Goal: Task Accomplishment & Management: Manage account settings

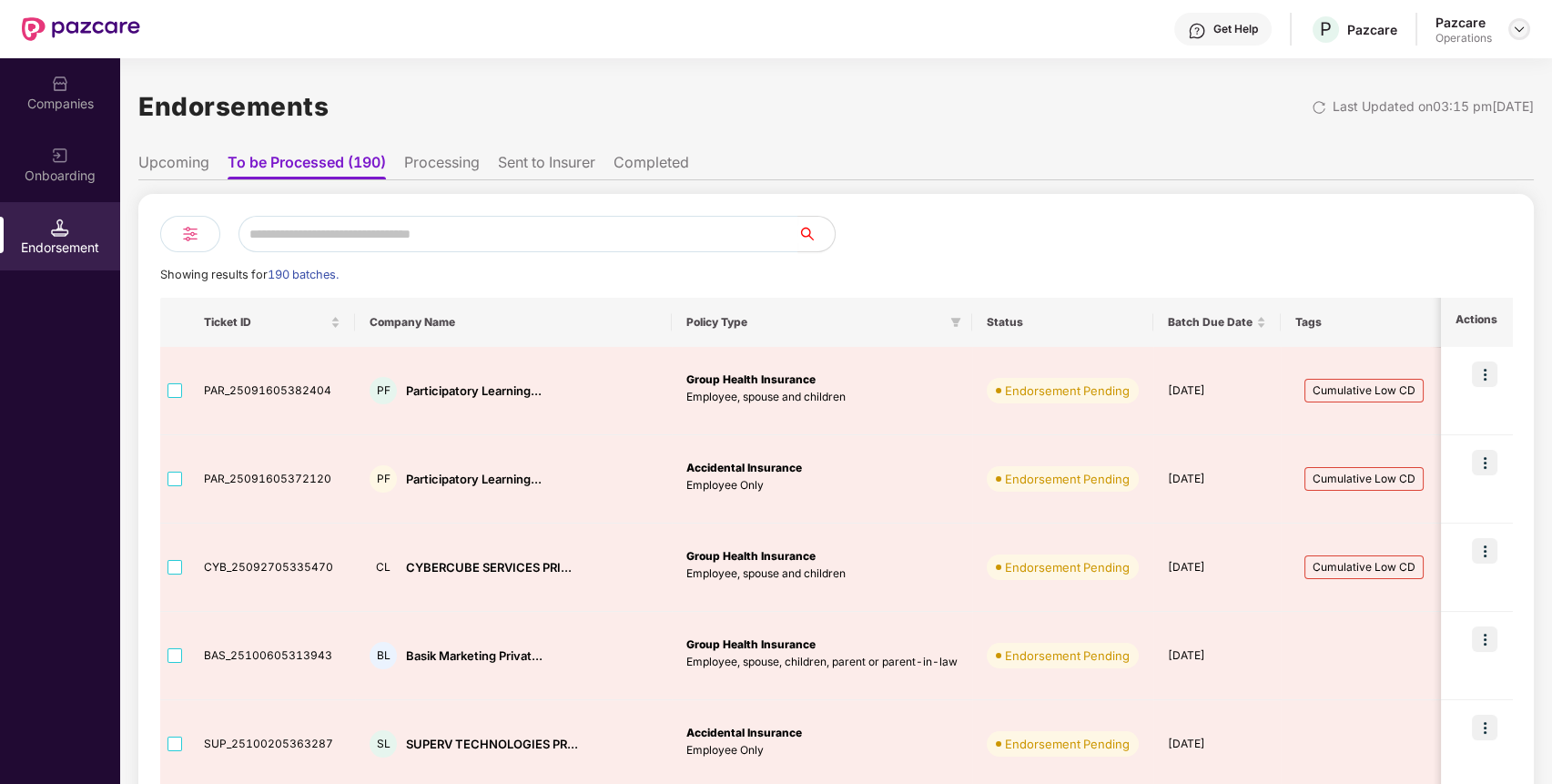
click at [1517, 28] on img at bounding box center [1519, 29] width 14 height 14
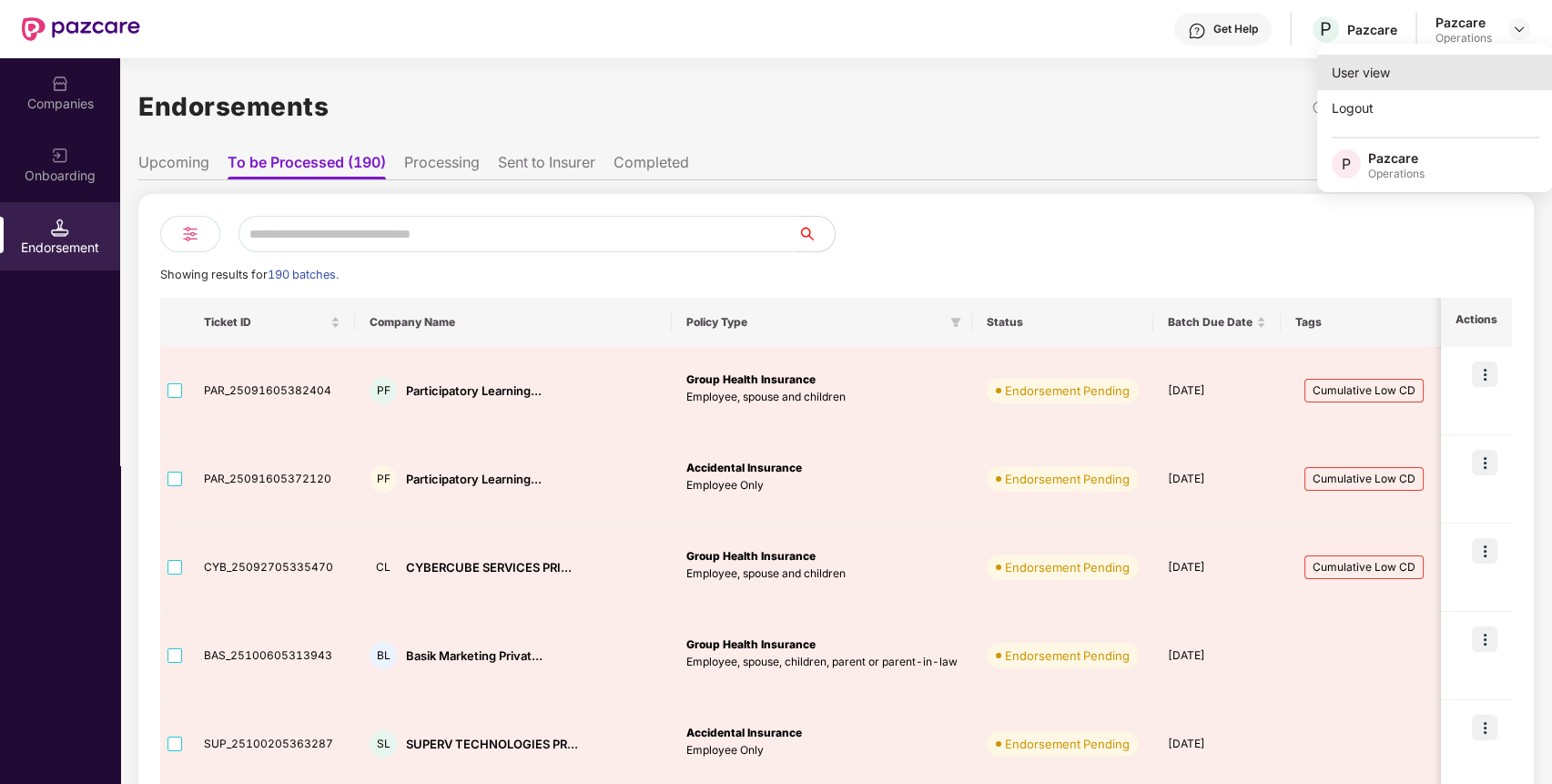
click at [1371, 71] on div "User view" at bounding box center [1436, 72] width 237 height 35
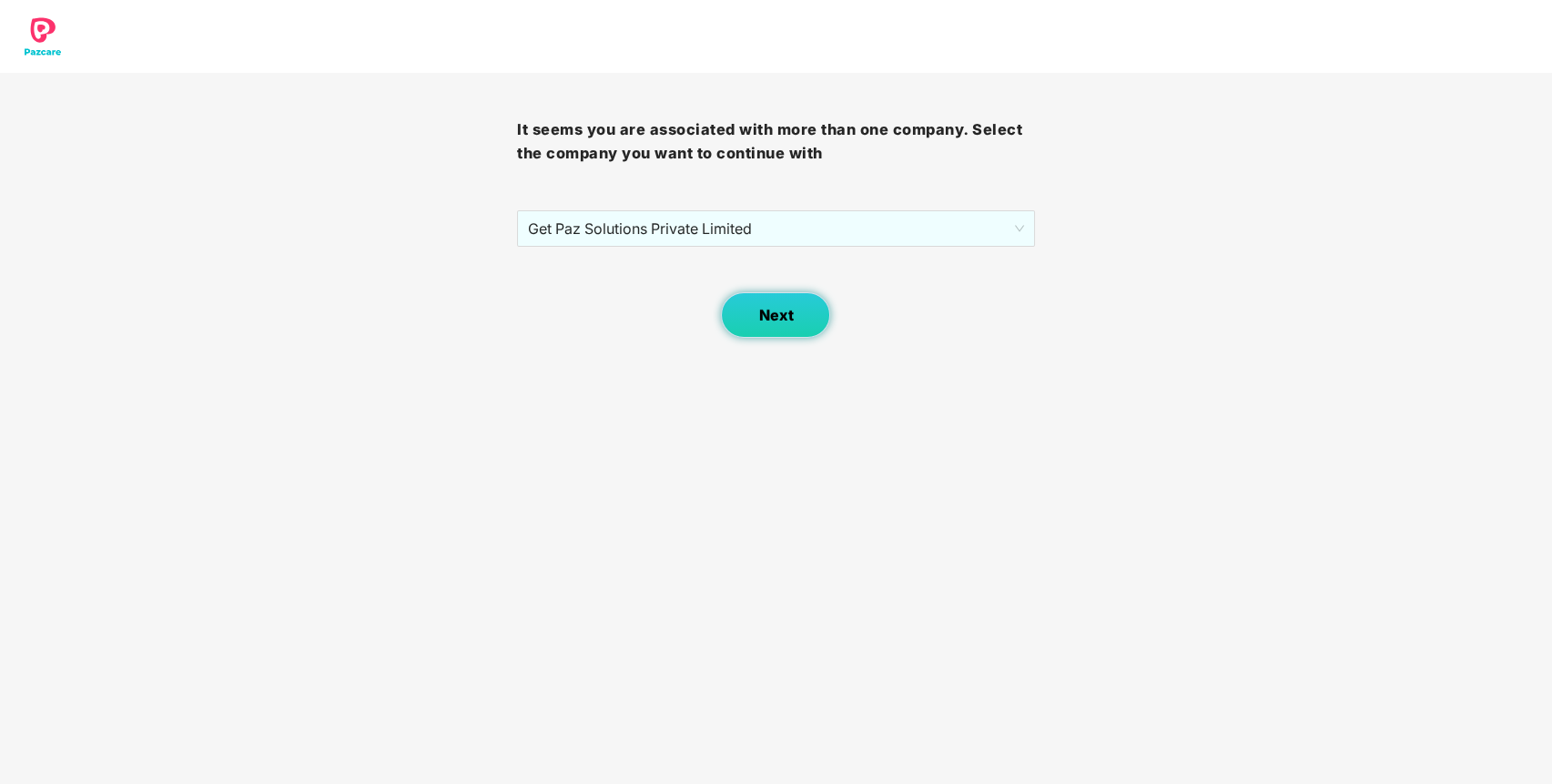
click at [794, 311] on button "Next" at bounding box center [776, 316] width 109 height 46
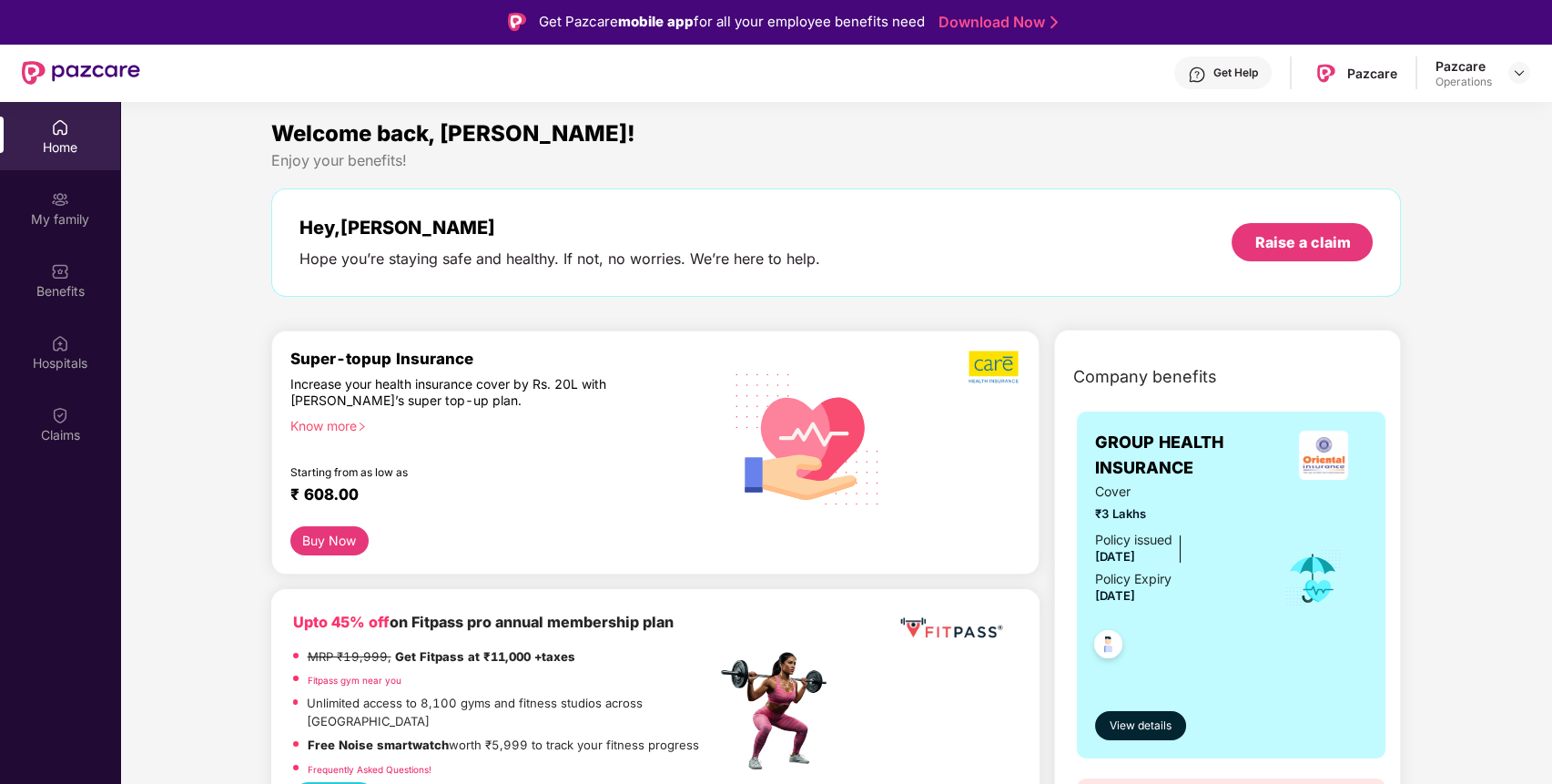
click at [1501, 66] on div "Pazcare Operations" at bounding box center [1482, 73] width 95 height 32
click at [1527, 75] on div at bounding box center [1519, 73] width 22 height 22
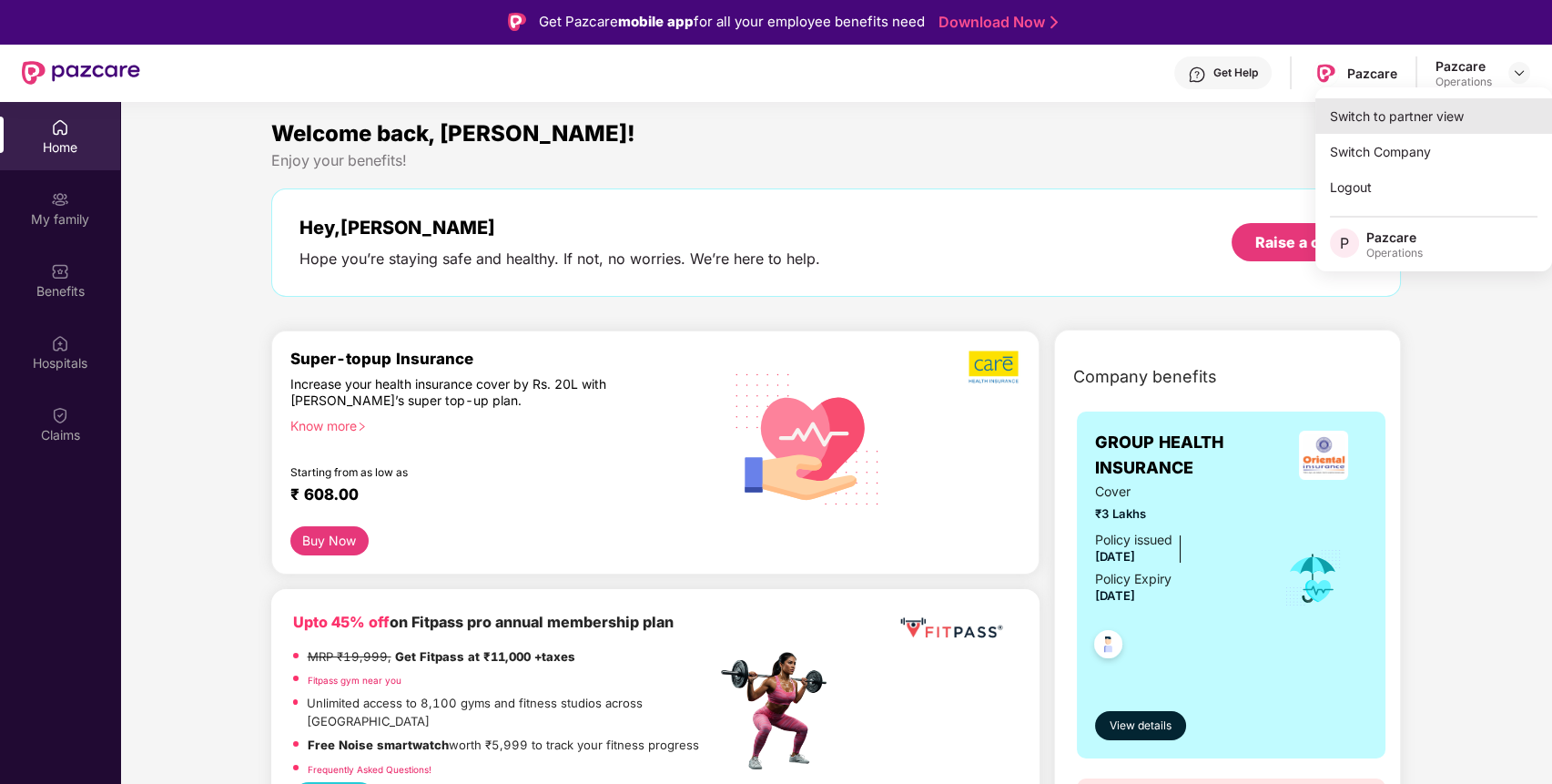
click at [1465, 103] on div "Switch to partner view" at bounding box center [1434, 116] width 237 height 35
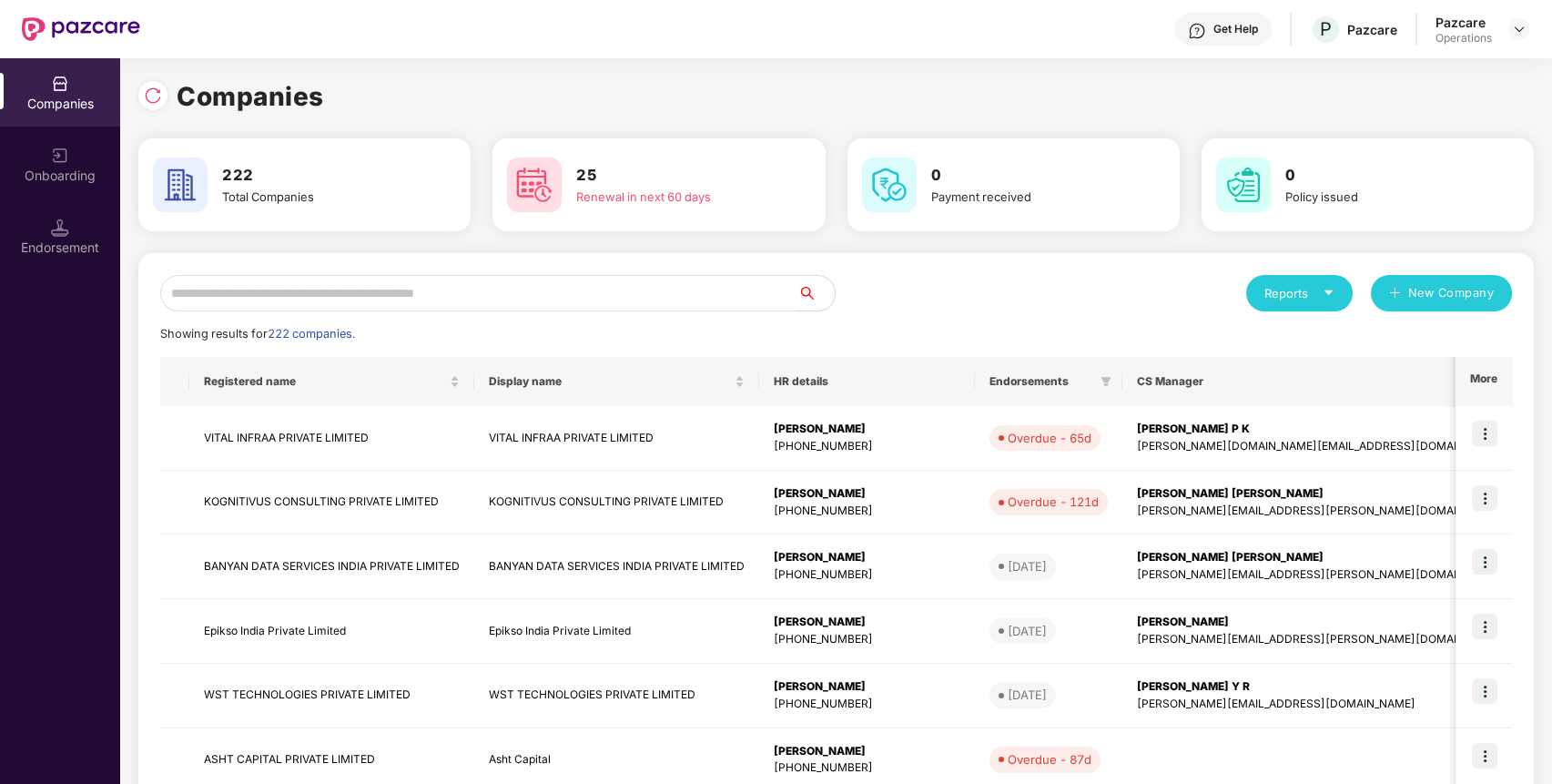
click at [1033, 45] on div "Get Help P Pazcare Pazcare Operations" at bounding box center [836, 29] width 1390 height 58
click at [495, 311] on input "text" at bounding box center [479, 294] width 638 height 36
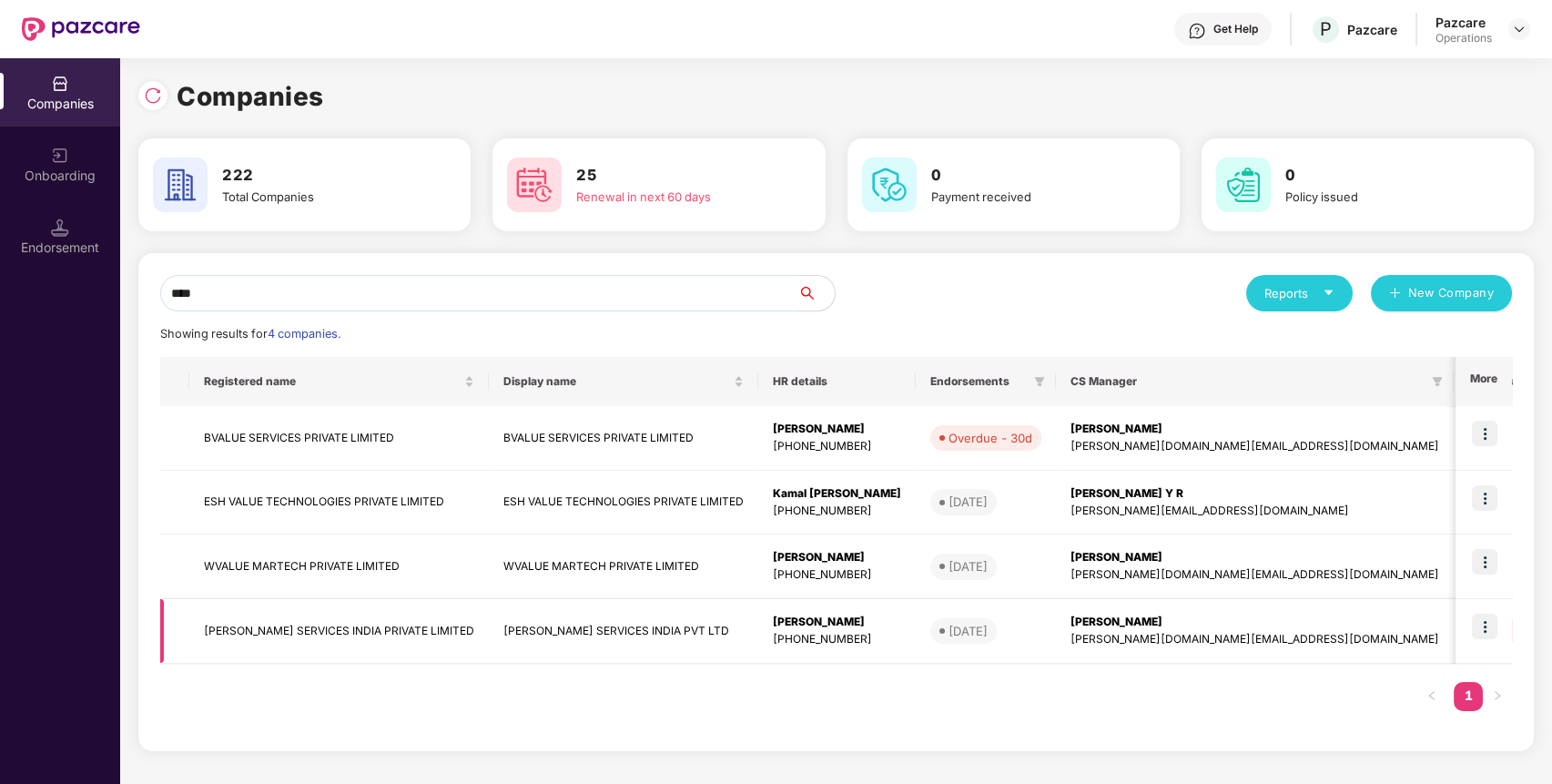
type input "****"
click at [288, 604] on td "VALUELEAF SERVICES INDIA PRIVATE LIMITED" at bounding box center [339, 631] width 299 height 65
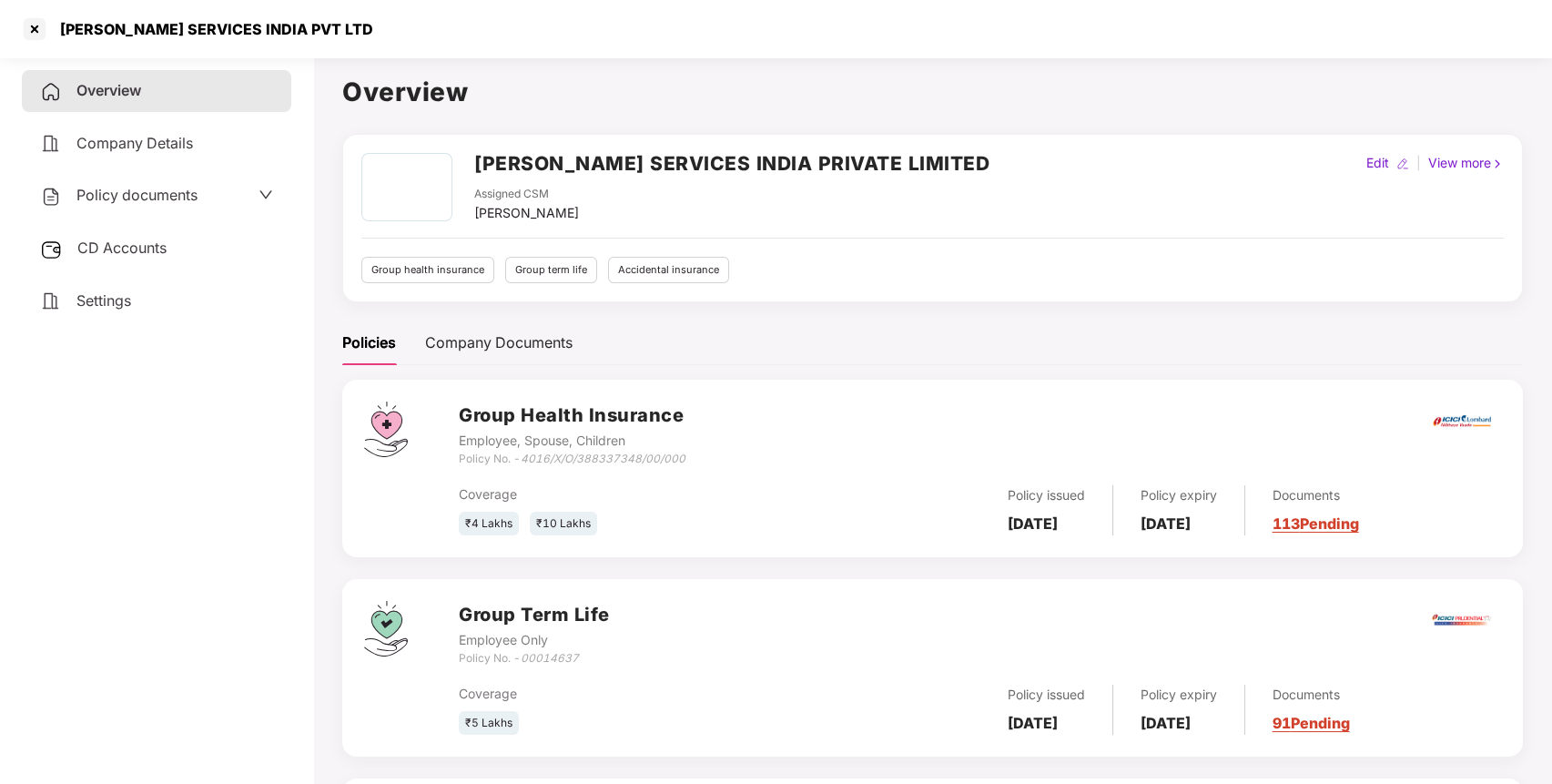
click at [179, 196] on span "Policy documents" at bounding box center [137, 194] width 121 height 18
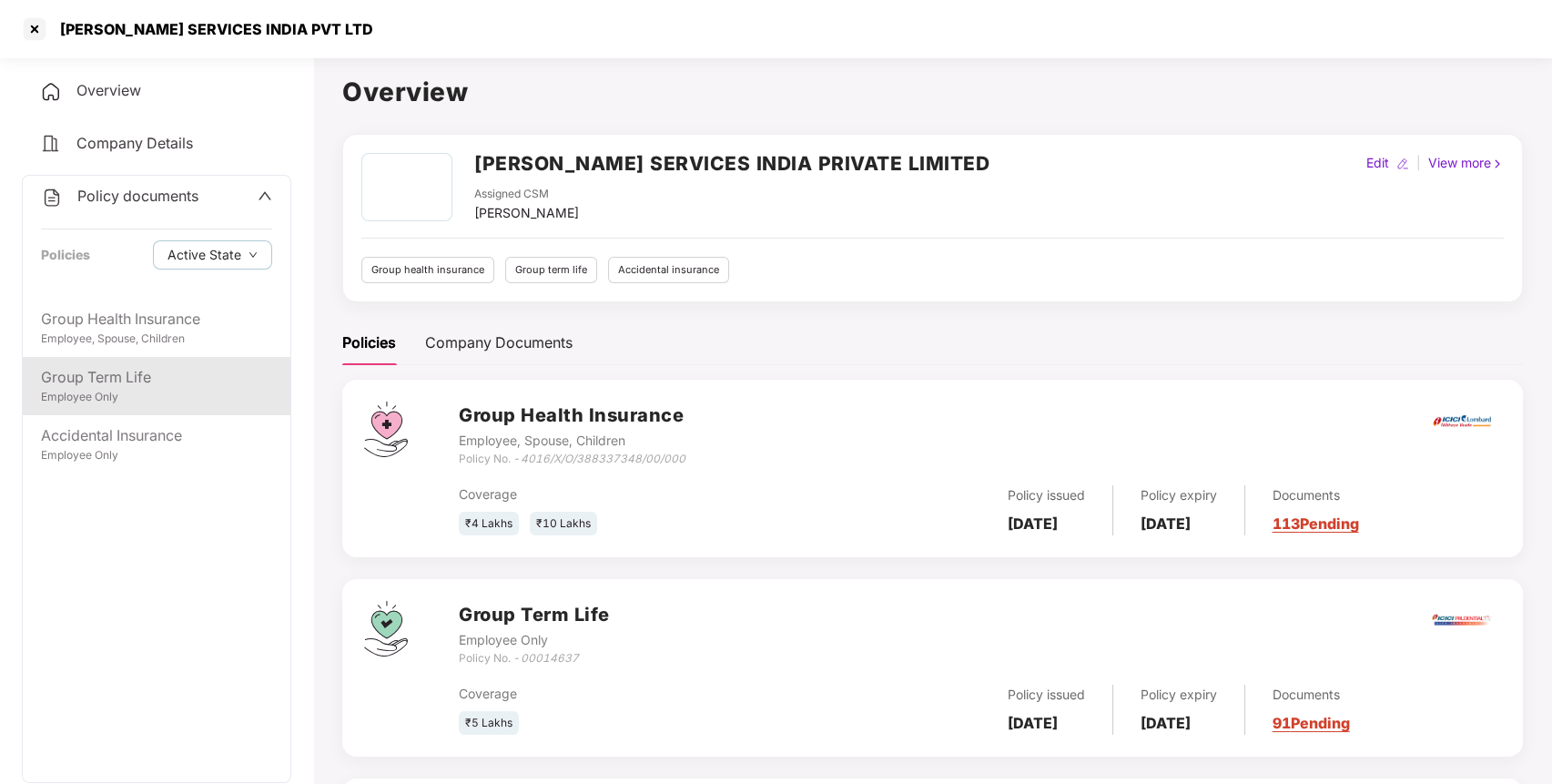
click at [133, 370] on div "Group Term Life" at bounding box center [157, 378] width 231 height 23
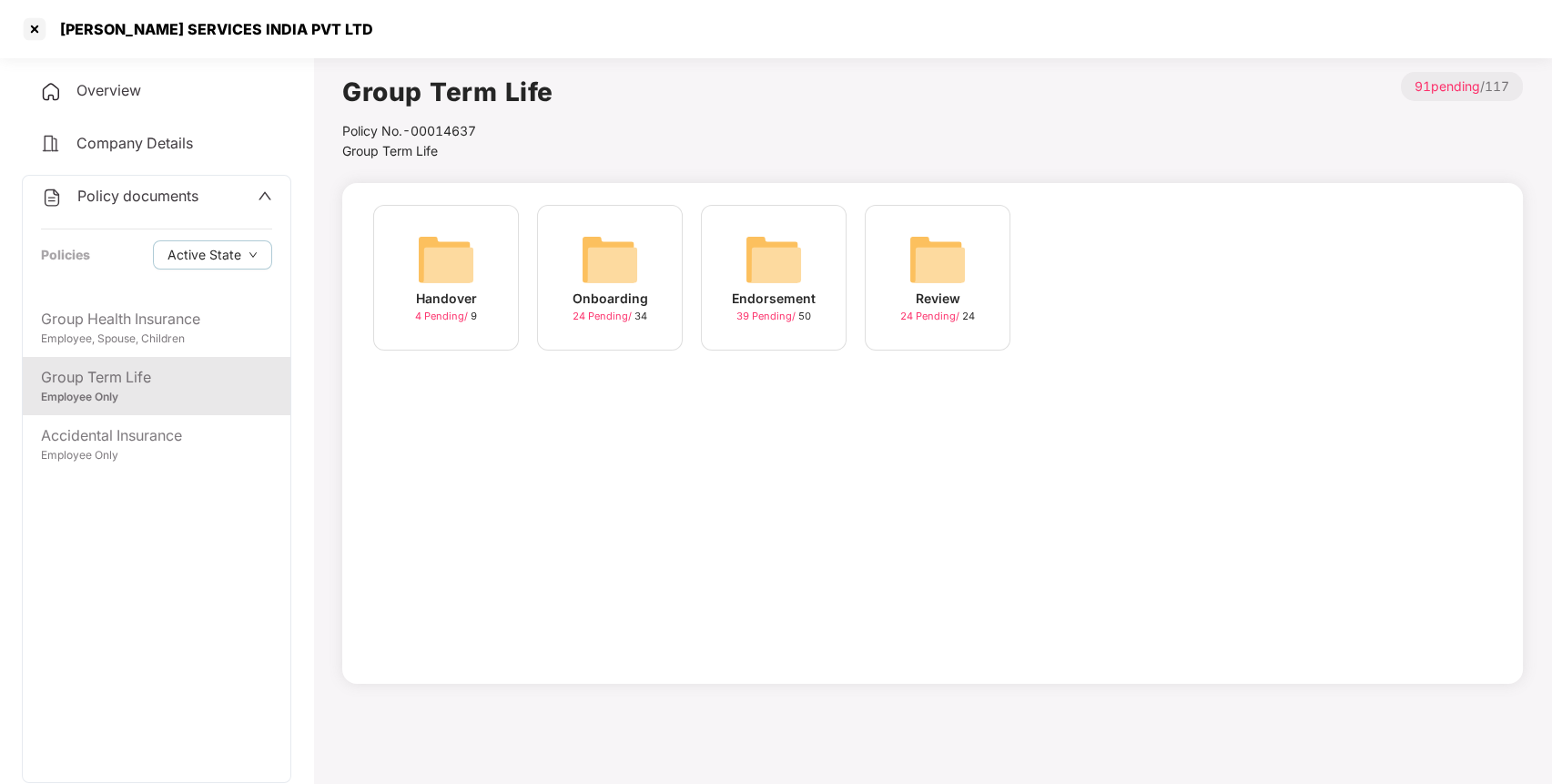
click at [788, 270] on img at bounding box center [774, 259] width 58 height 58
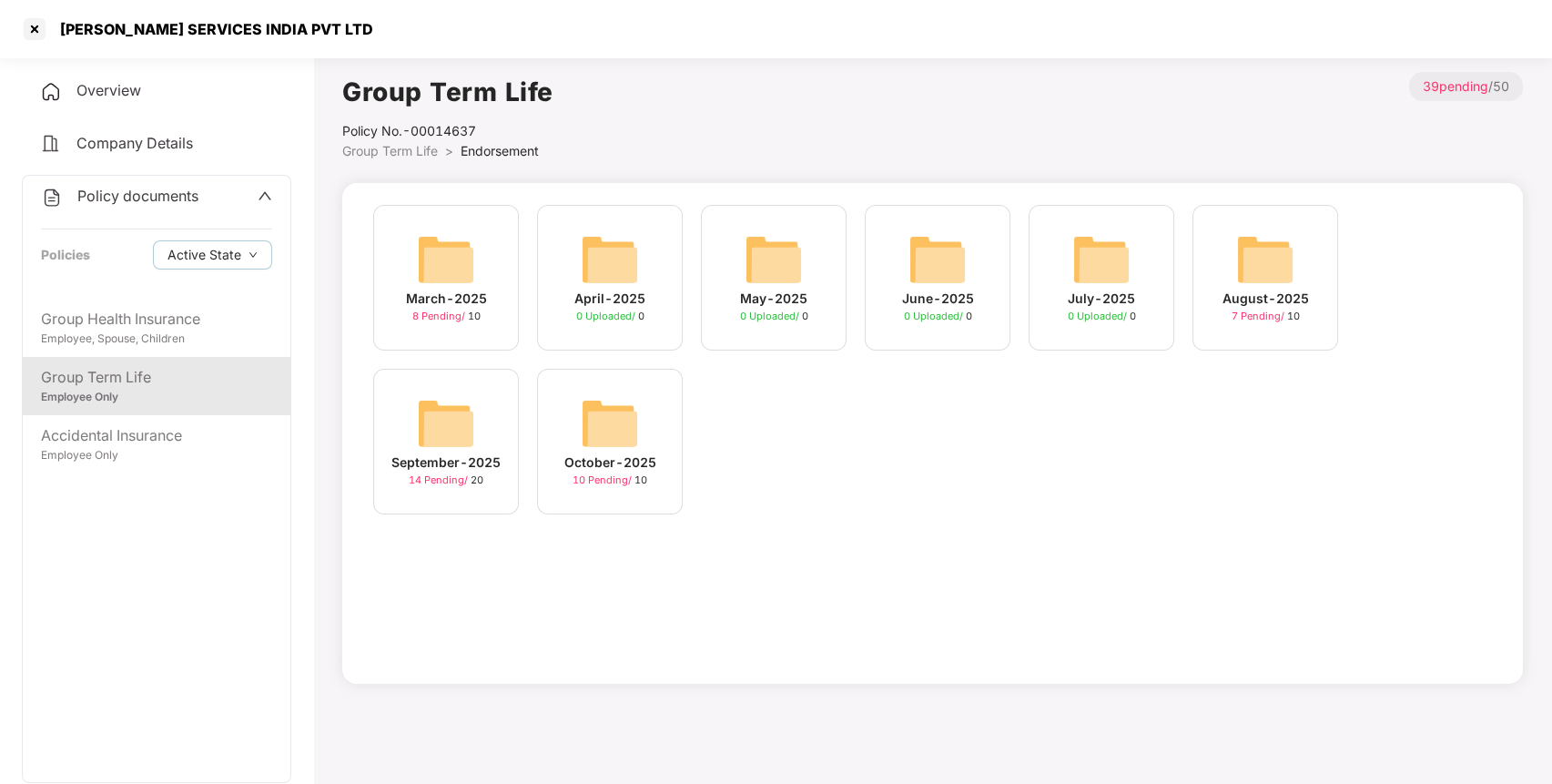
click at [487, 427] on div "September-2025 14 Pending / 20" at bounding box center [446, 442] width 145 height 145
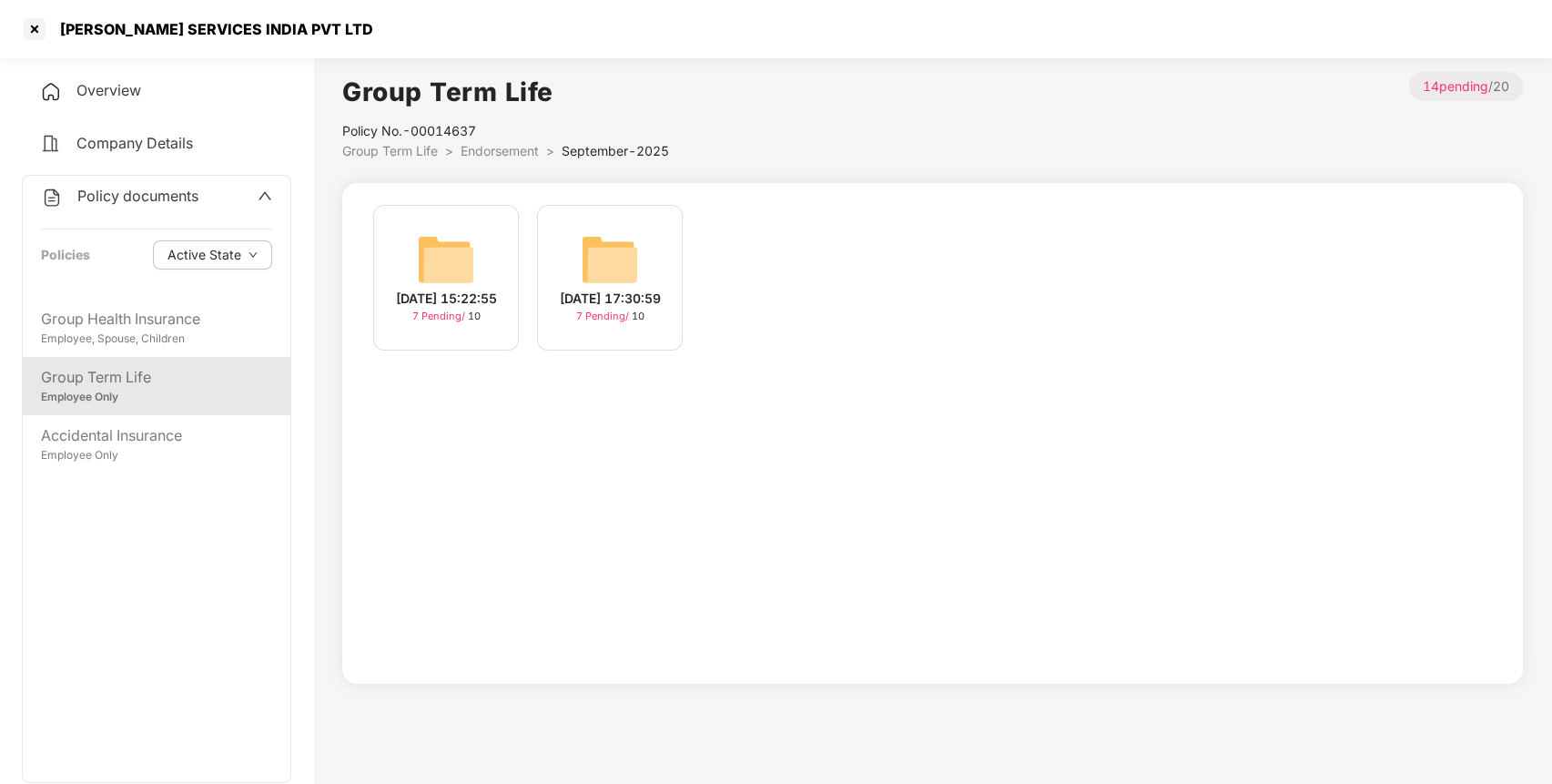
click at [495, 138] on div "Policy No.- 00014637" at bounding box center [506, 131] width 327 height 20
click at [488, 149] on span "Endorsement" at bounding box center [500, 150] width 78 height 15
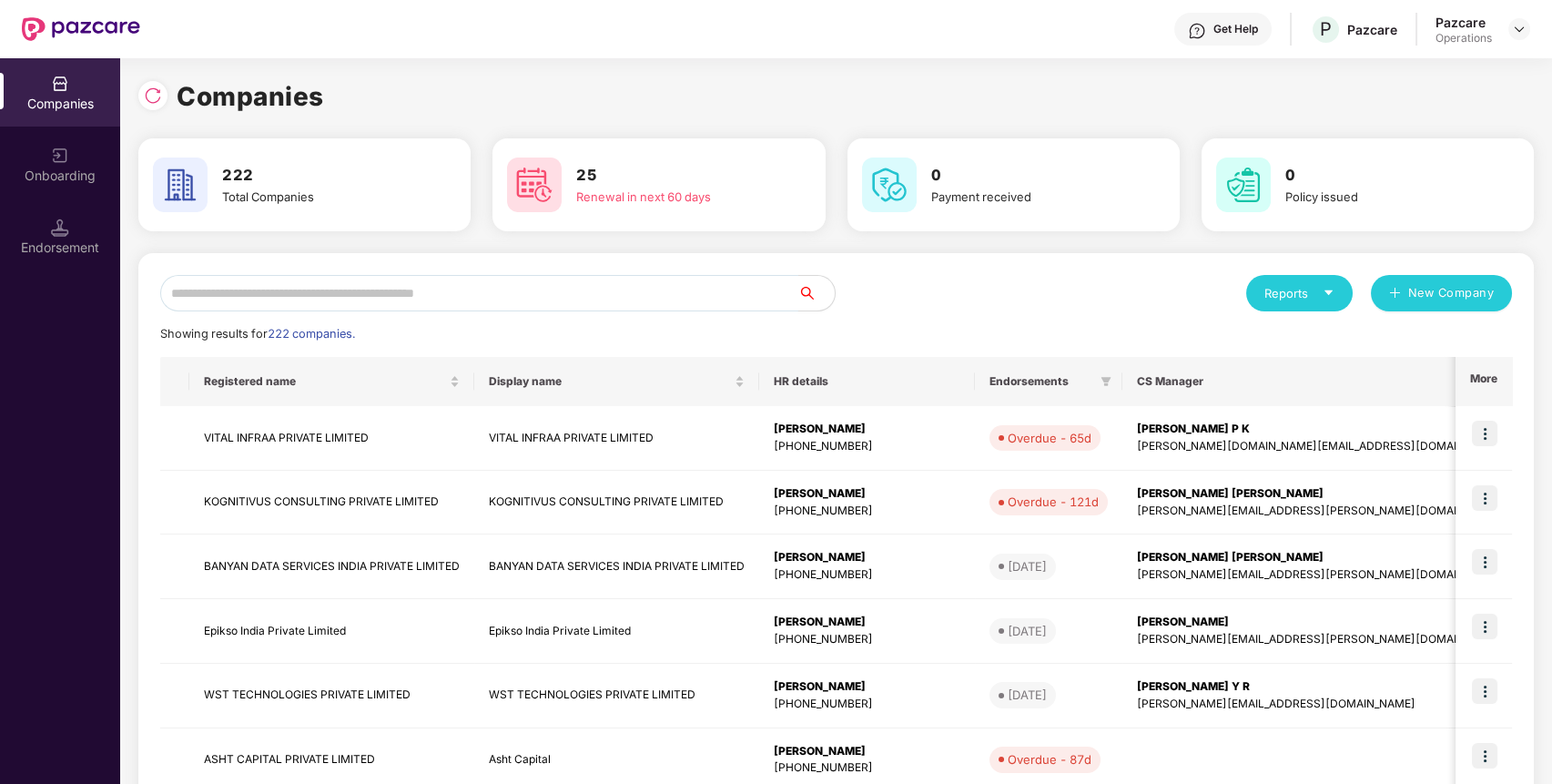
click at [275, 298] on input "text" at bounding box center [479, 294] width 638 height 36
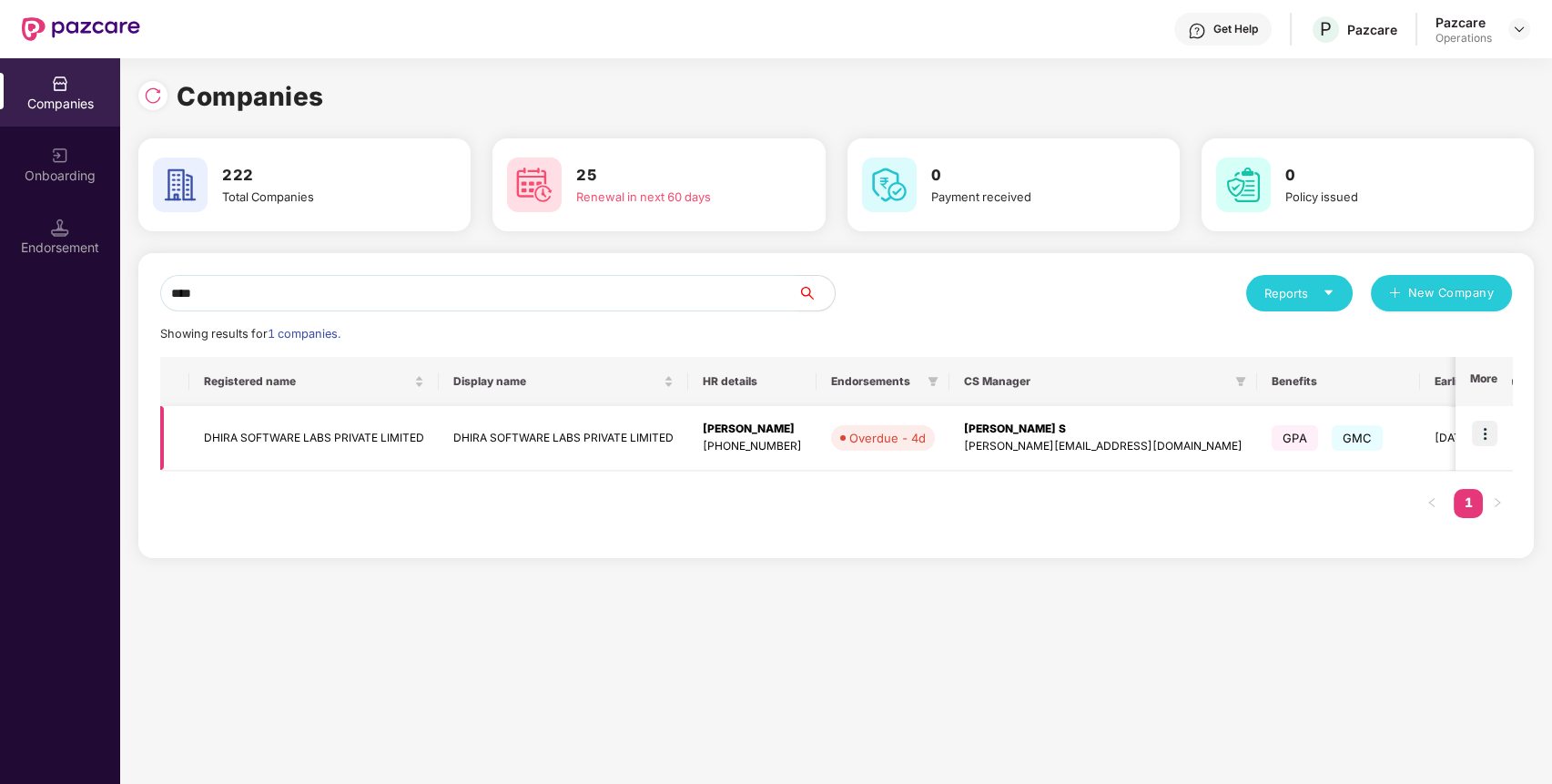
type input "****"
click at [1490, 426] on img at bounding box center [1485, 433] width 26 height 26
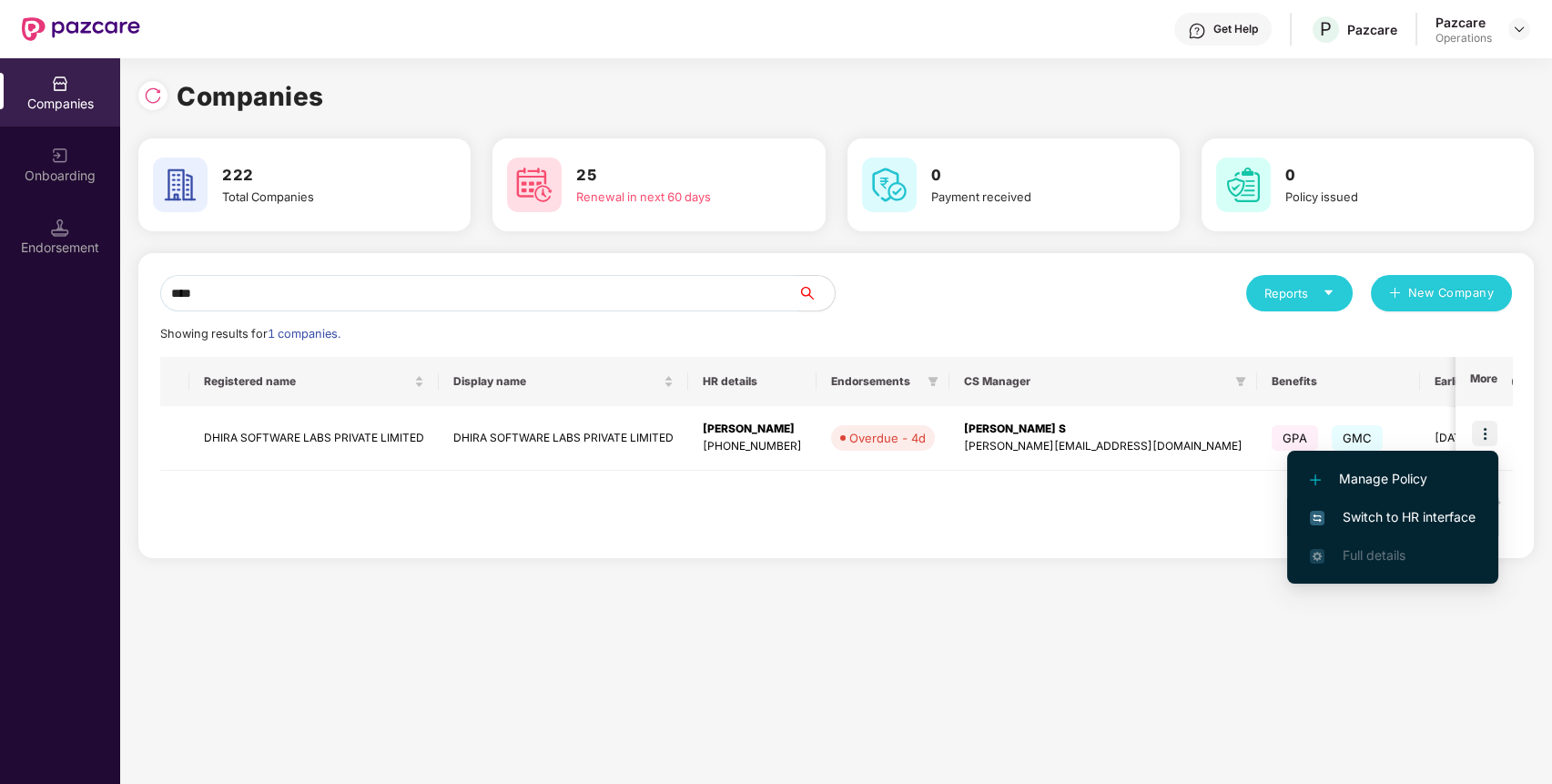
click at [1406, 504] on li "Switch to HR interface" at bounding box center [1392, 517] width 211 height 38
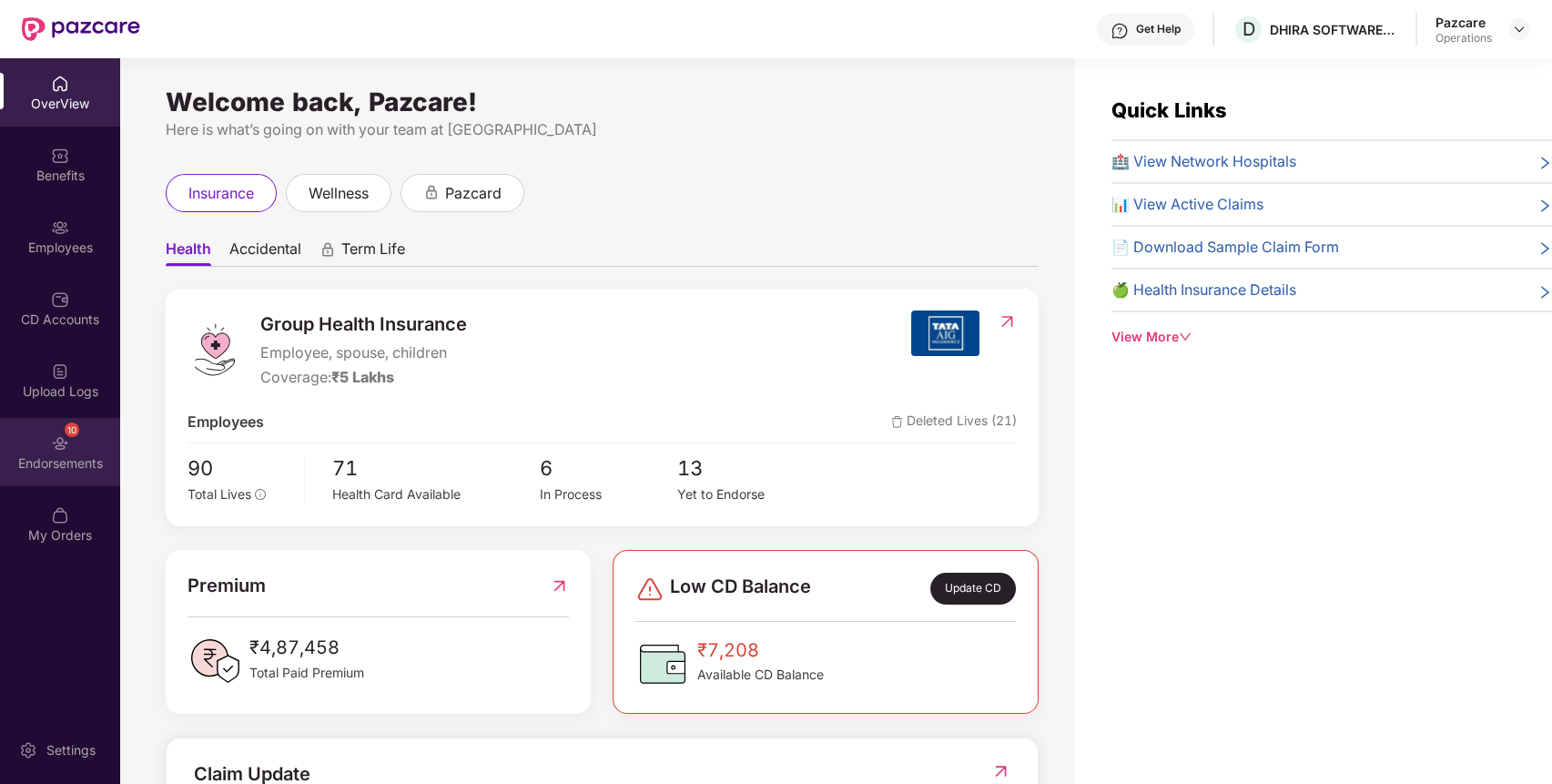
click at [71, 450] on div "10 Endorsements" at bounding box center [60, 451] width 120 height 68
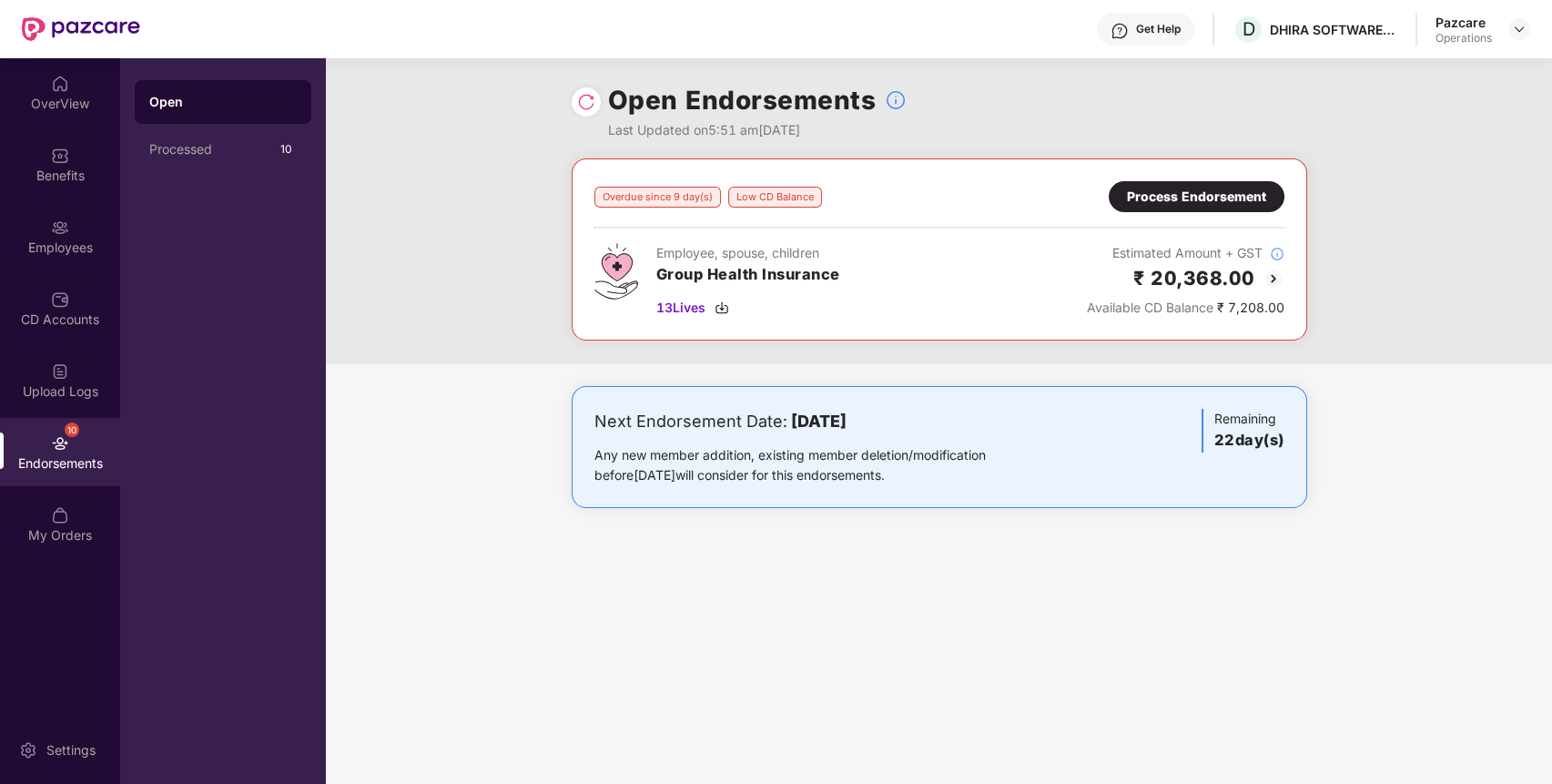
click at [1277, 275] on img at bounding box center [1274, 278] width 22 height 22
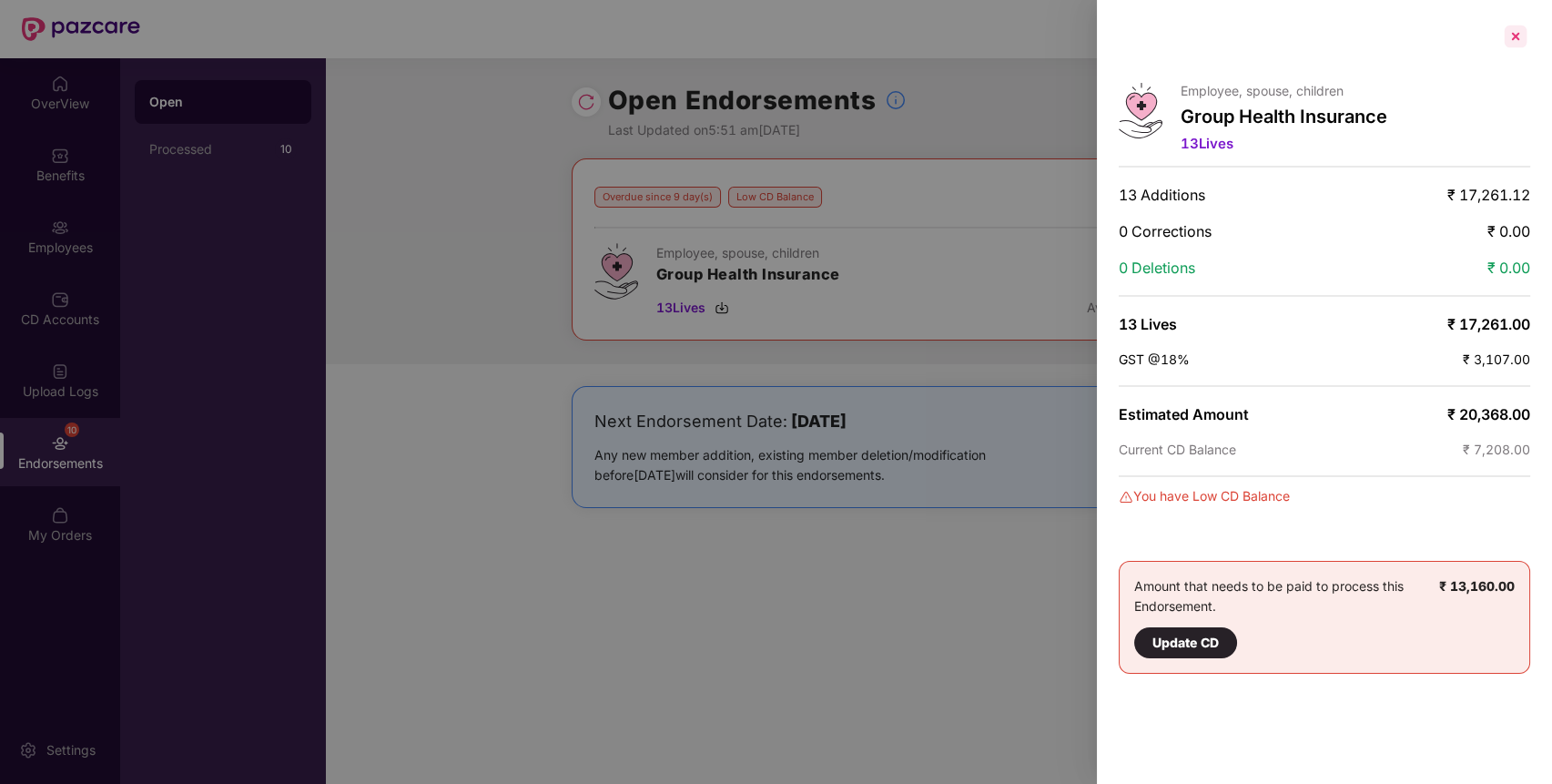
click at [1519, 28] on div at bounding box center [1516, 36] width 29 height 29
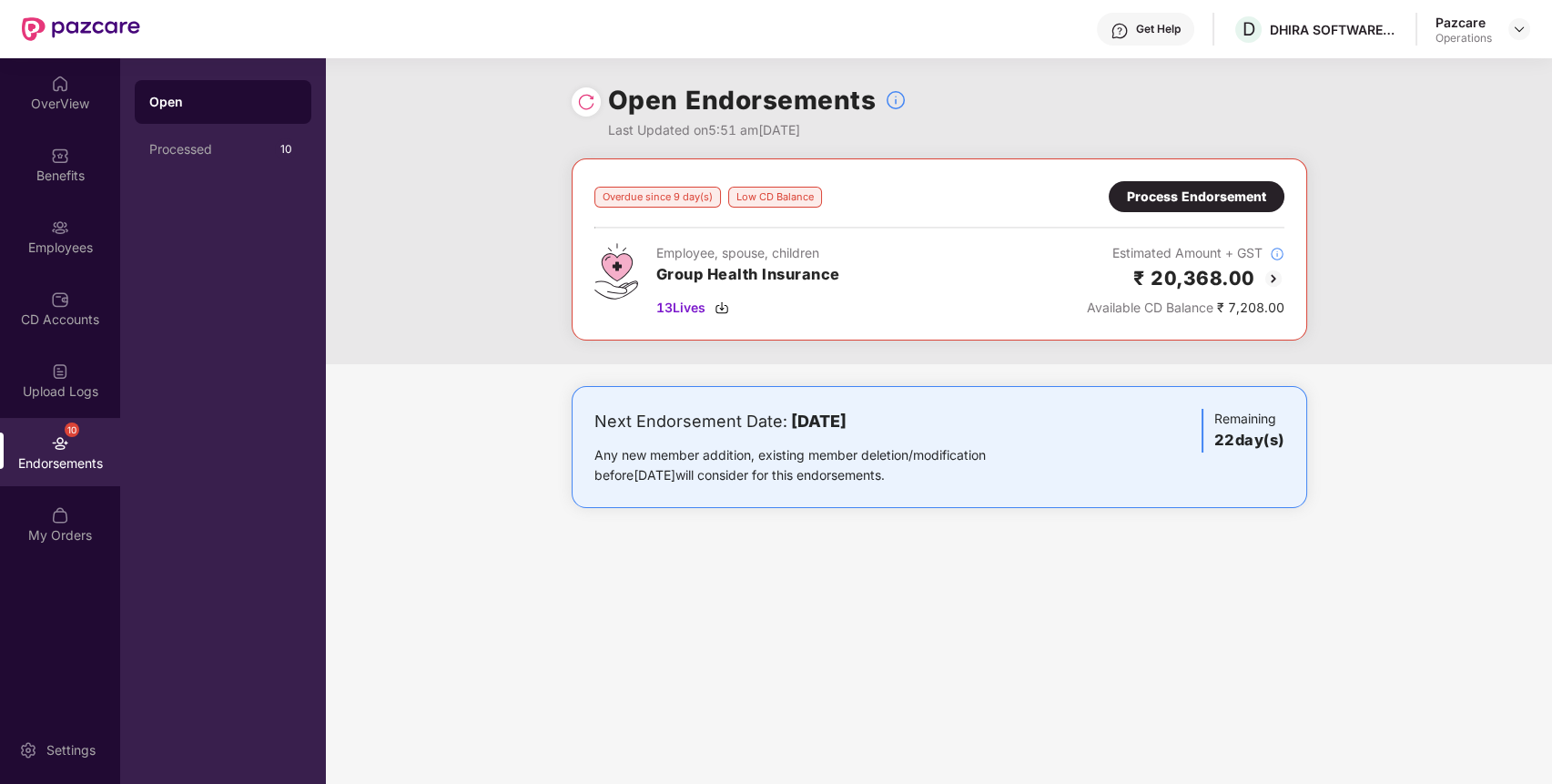
click at [1274, 285] on img at bounding box center [1274, 278] width 22 height 22
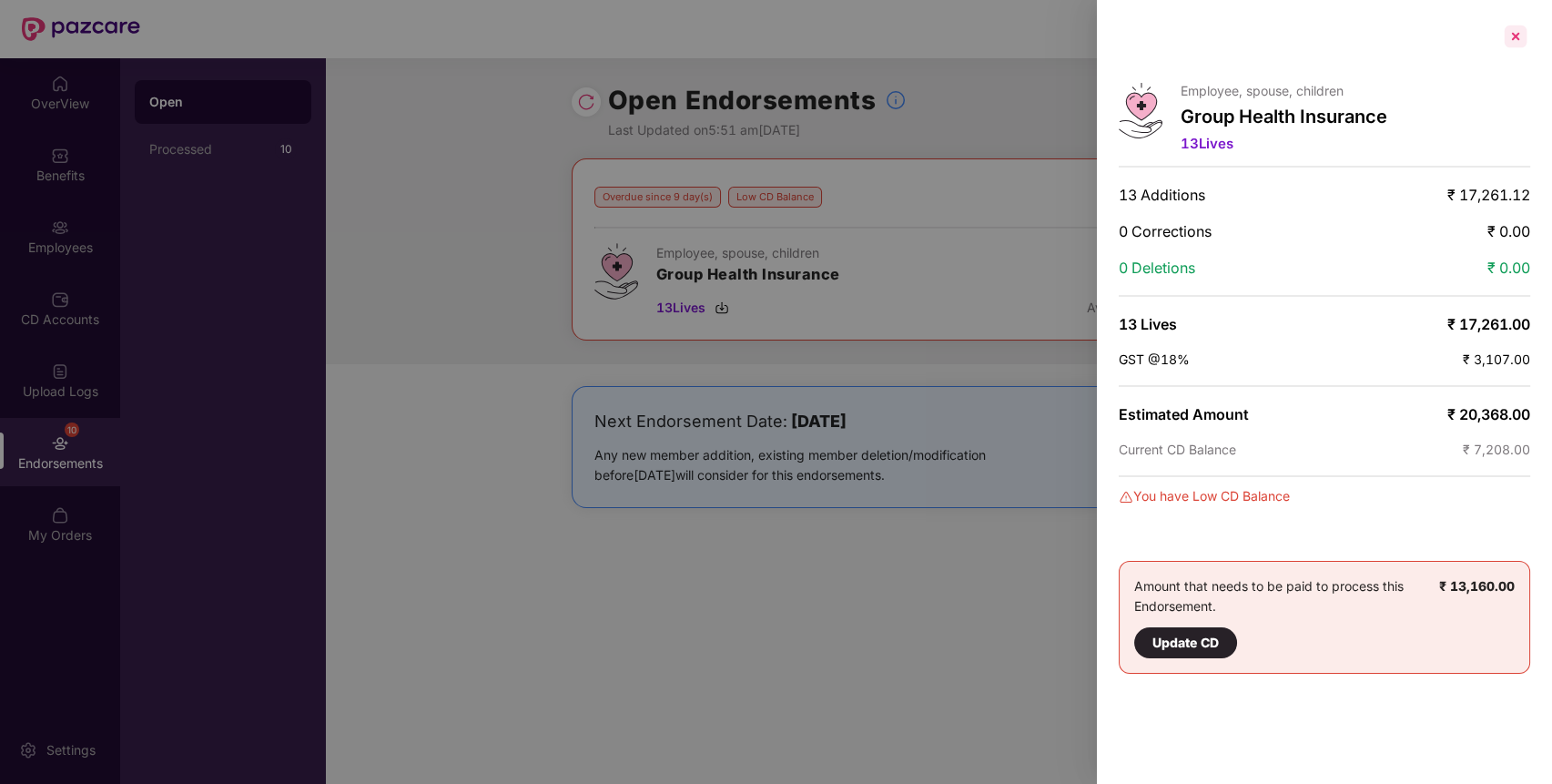
click at [1510, 29] on div at bounding box center [1516, 36] width 29 height 29
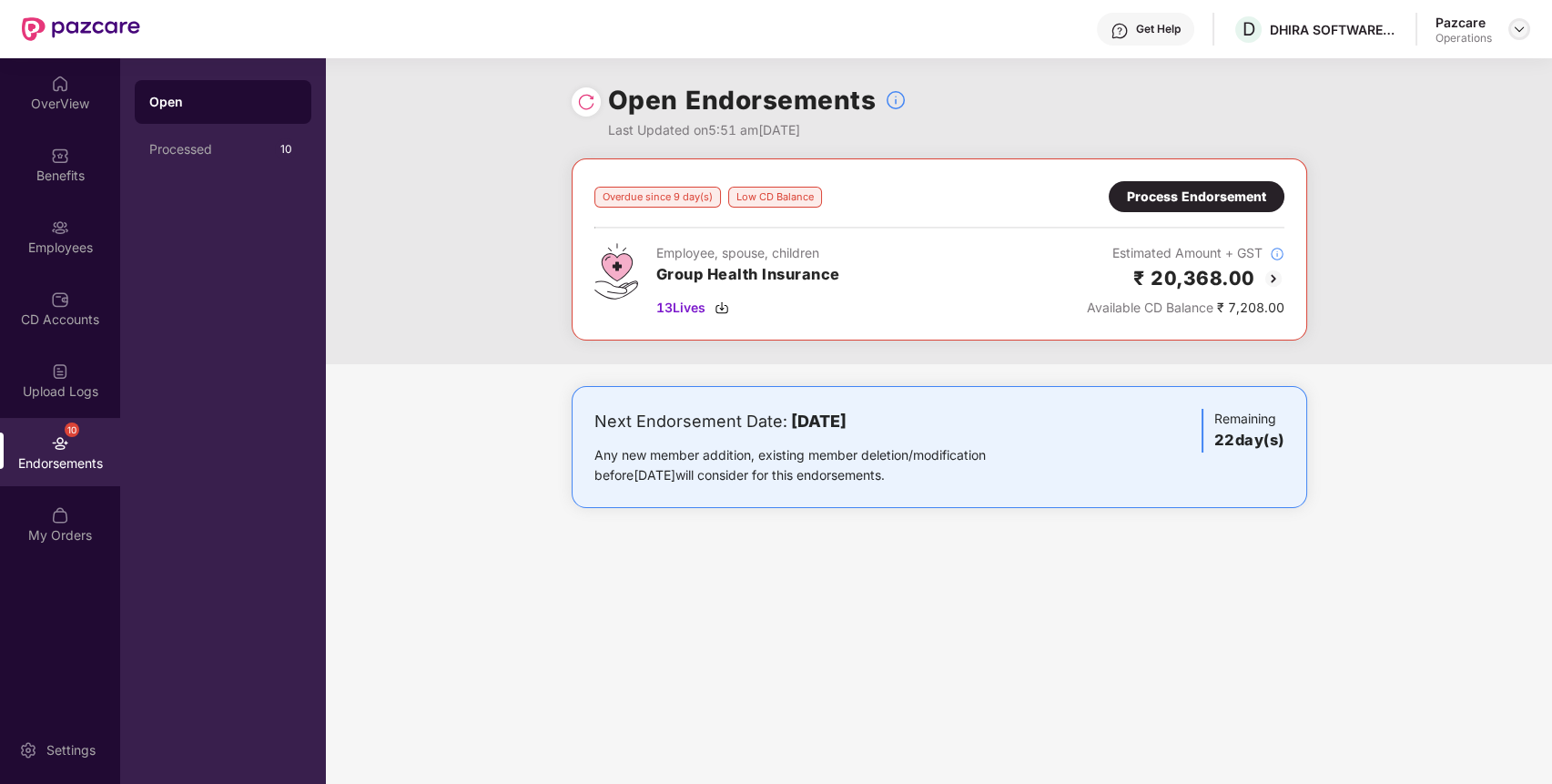
click at [1515, 22] on img at bounding box center [1519, 29] width 14 height 14
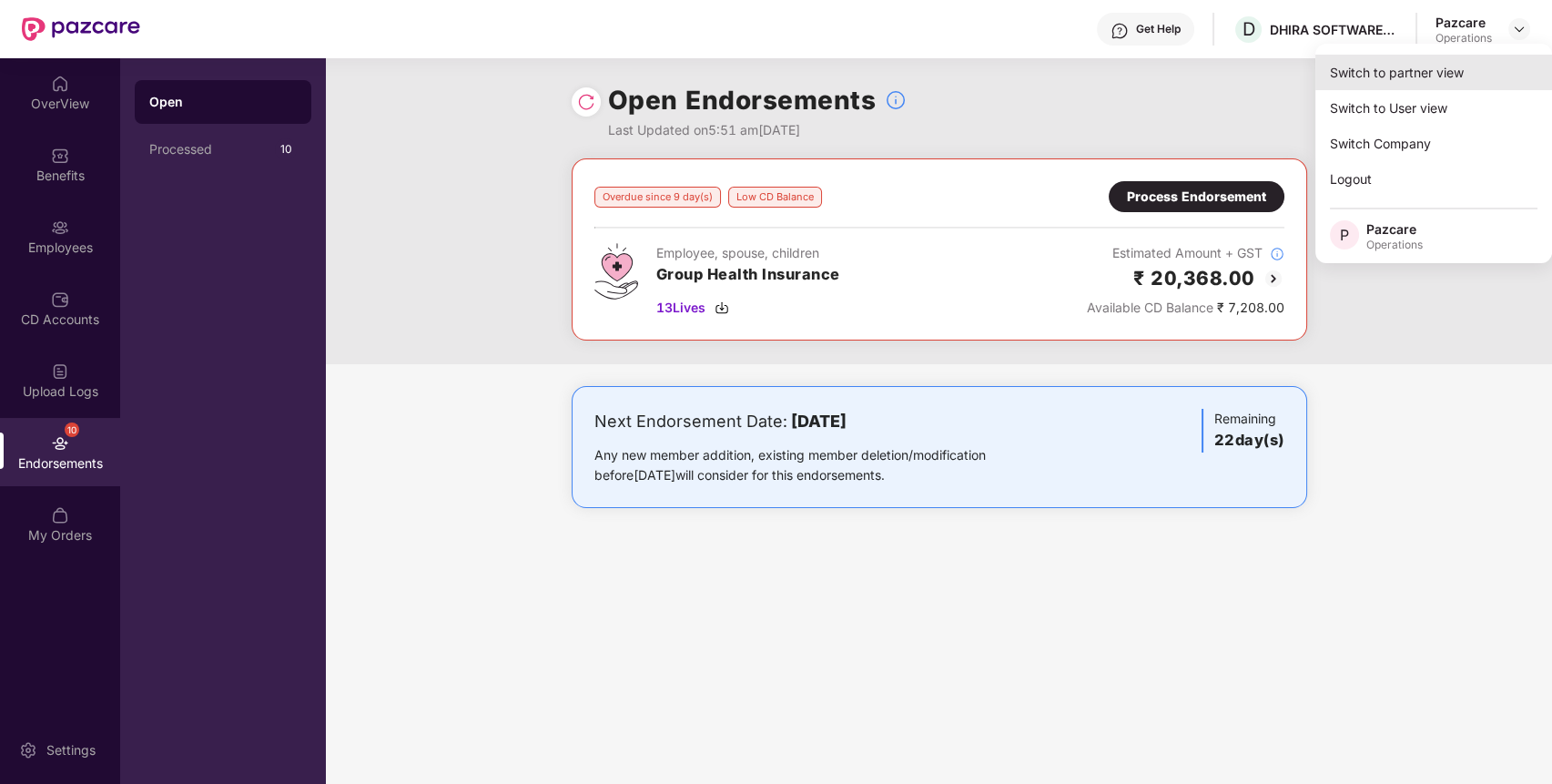
click at [1382, 85] on div "Switch to partner view" at bounding box center [1434, 72] width 237 height 35
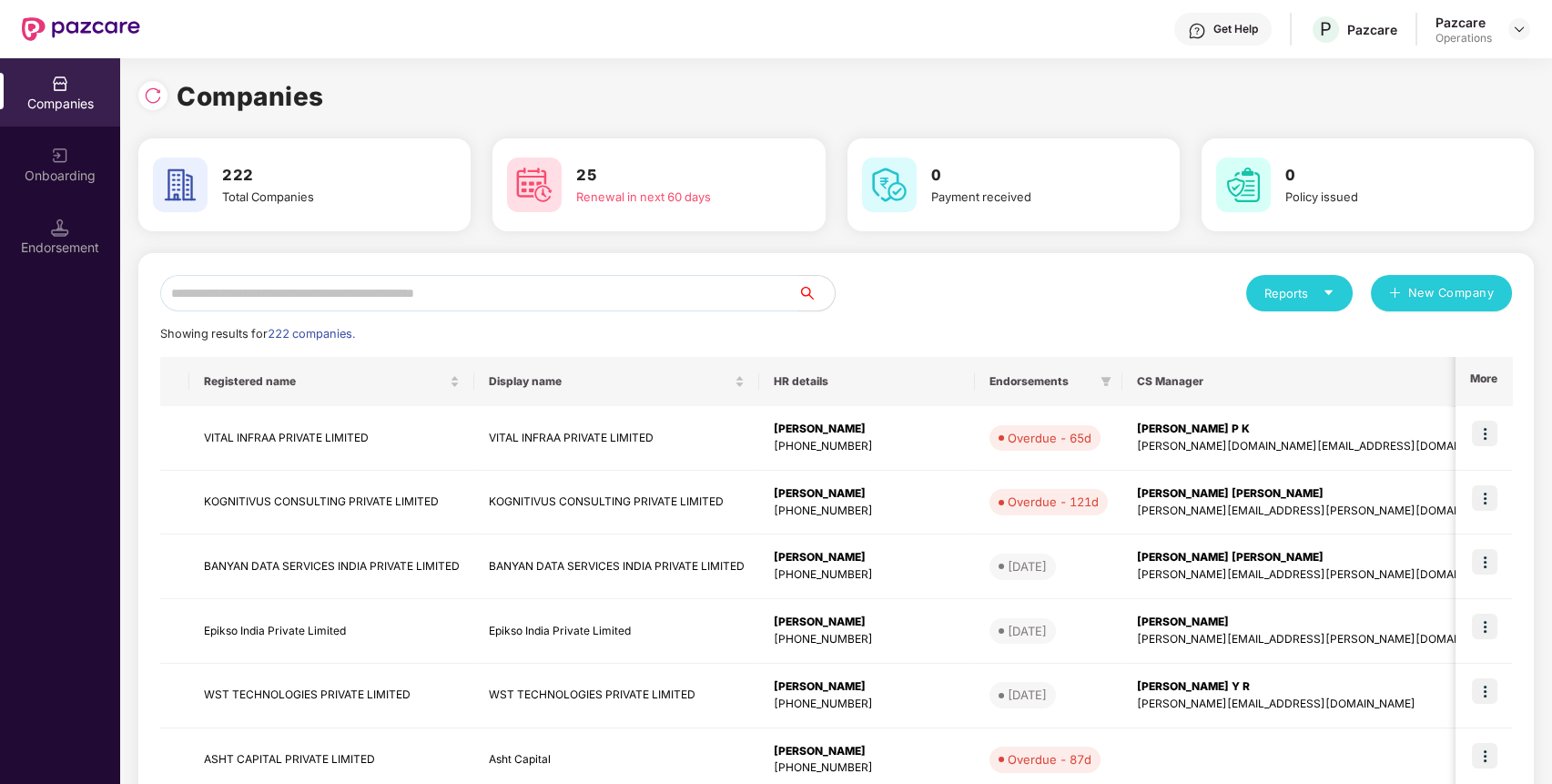
click at [283, 298] on input "text" at bounding box center [479, 294] width 638 height 36
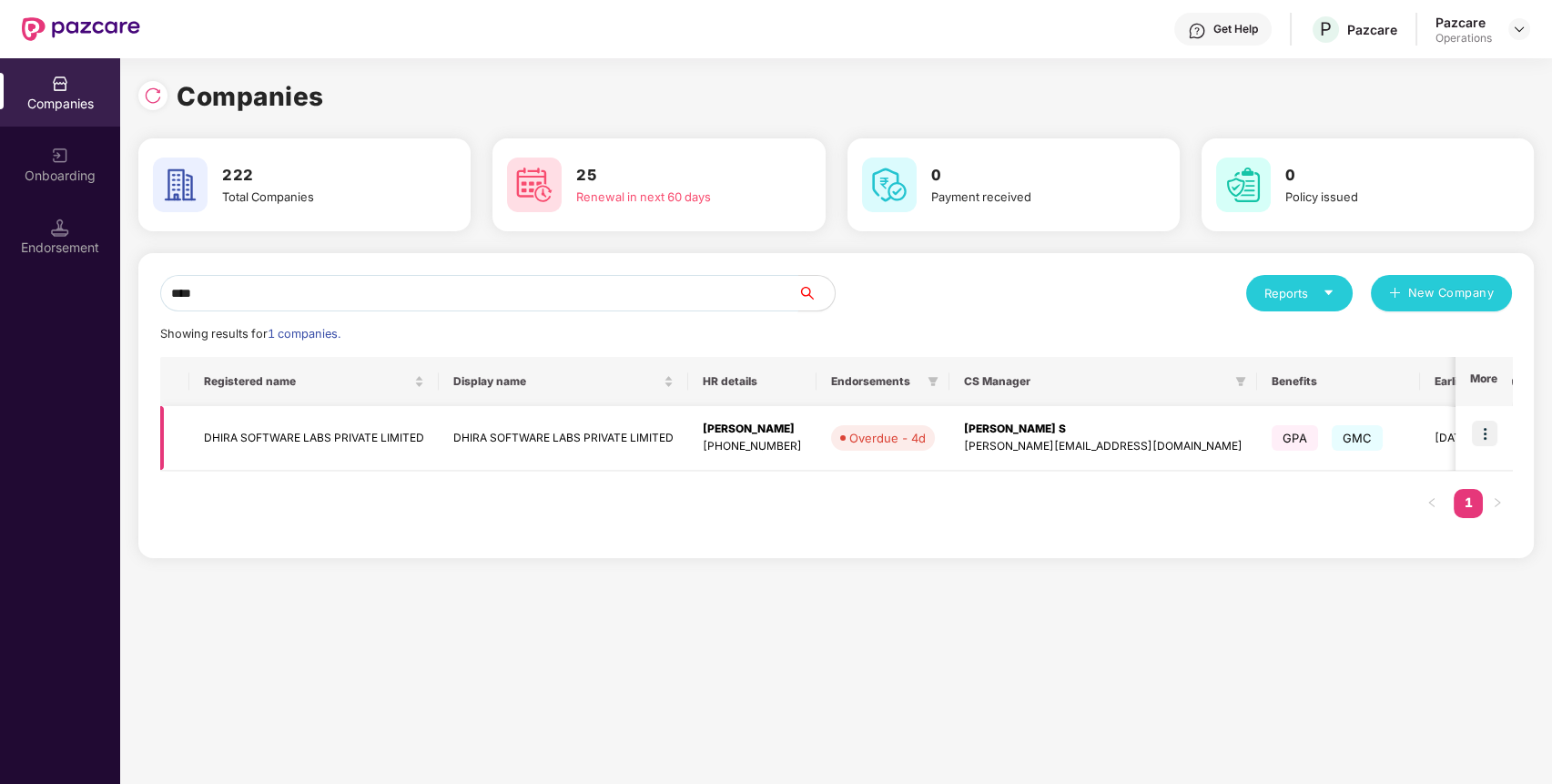
type input "****"
click at [275, 424] on td "DHIRA SOFTWARE LABS PRIVATE LIMITED" at bounding box center [314, 439] width 250 height 65
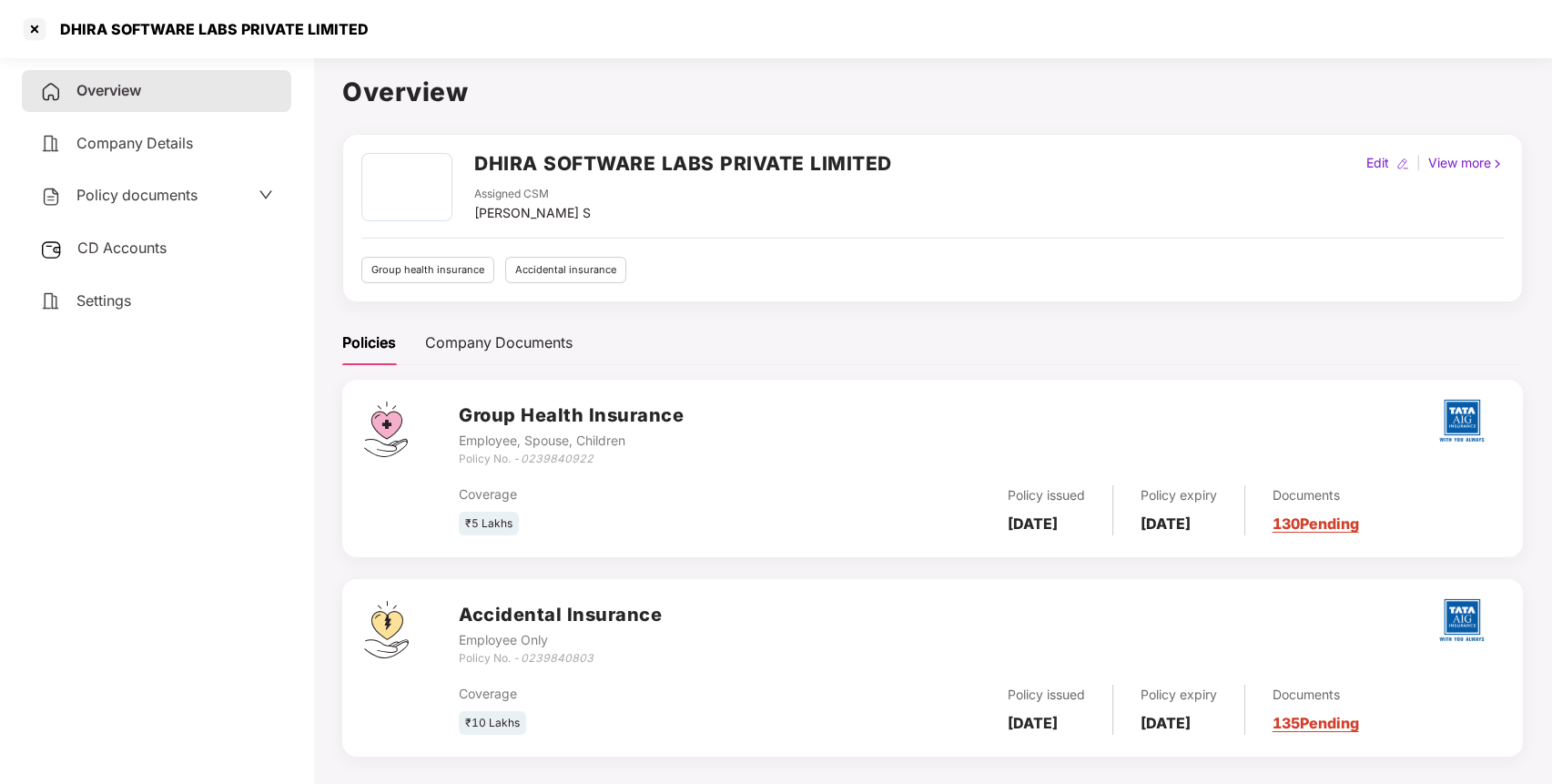
click at [167, 186] on span "Policy documents" at bounding box center [137, 194] width 121 height 18
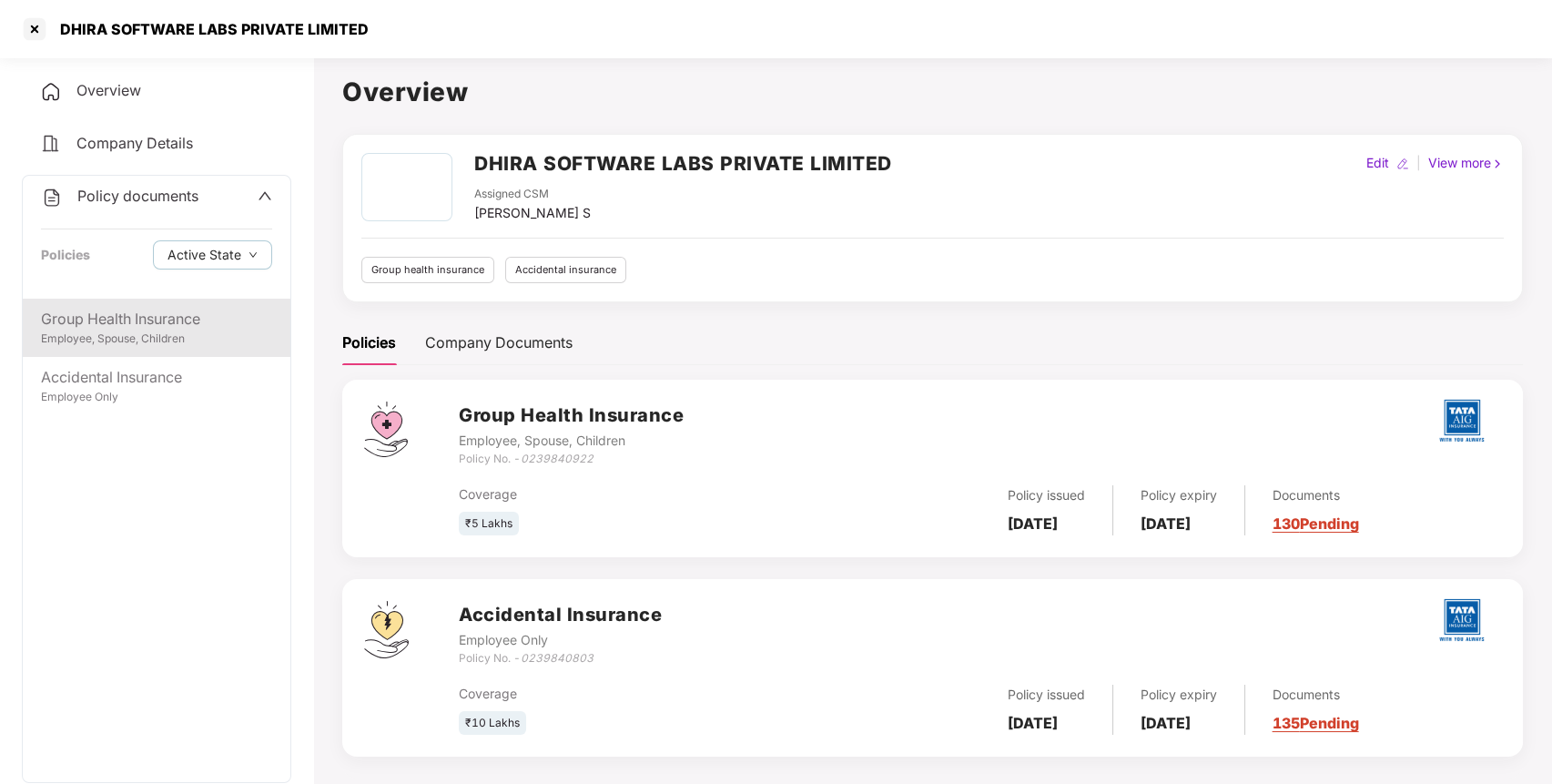
click at [163, 340] on div "Employee, Spouse, Children" at bounding box center [157, 339] width 231 height 17
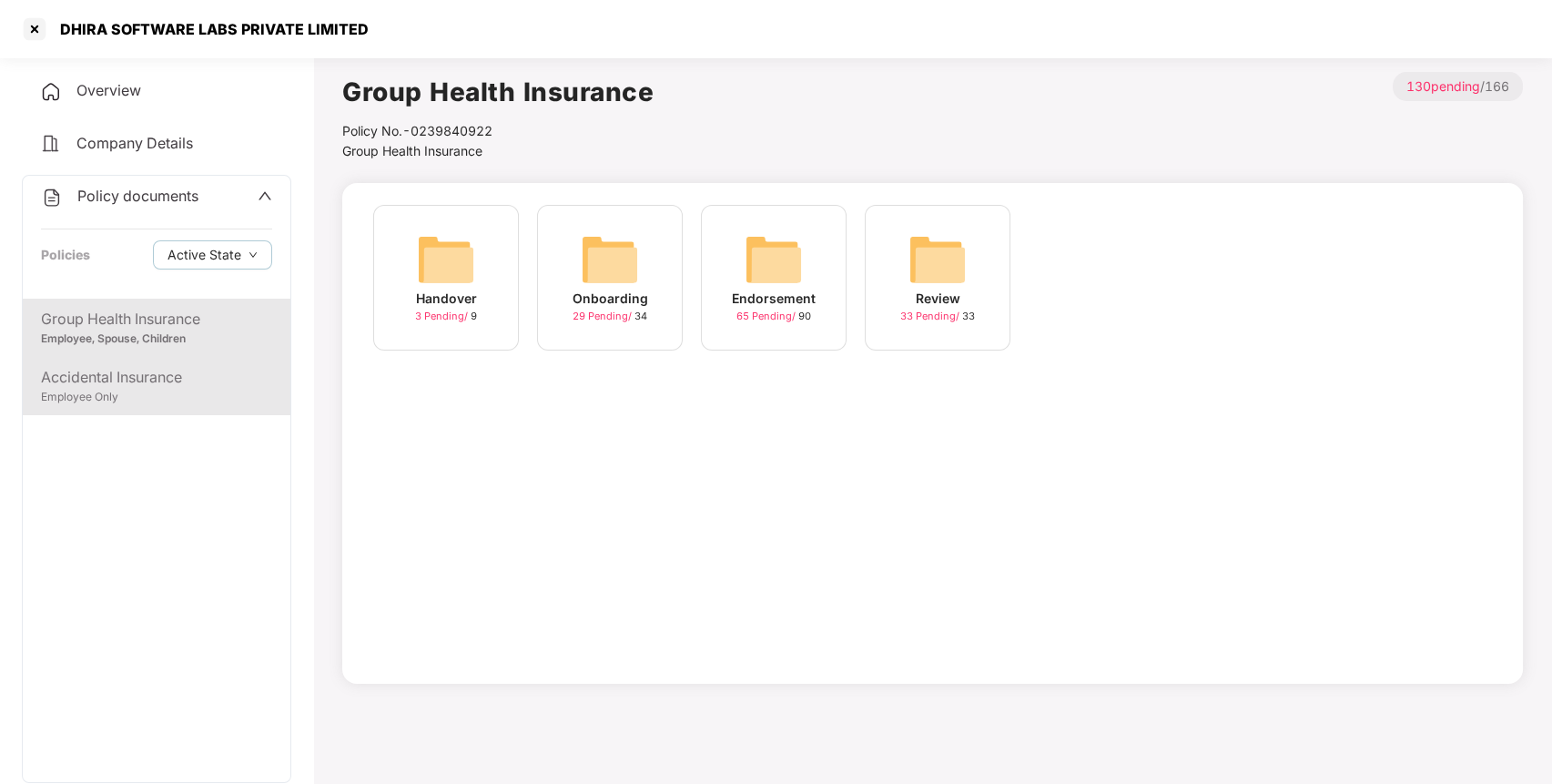
click at [109, 392] on div "Employee Only" at bounding box center [157, 398] width 231 height 17
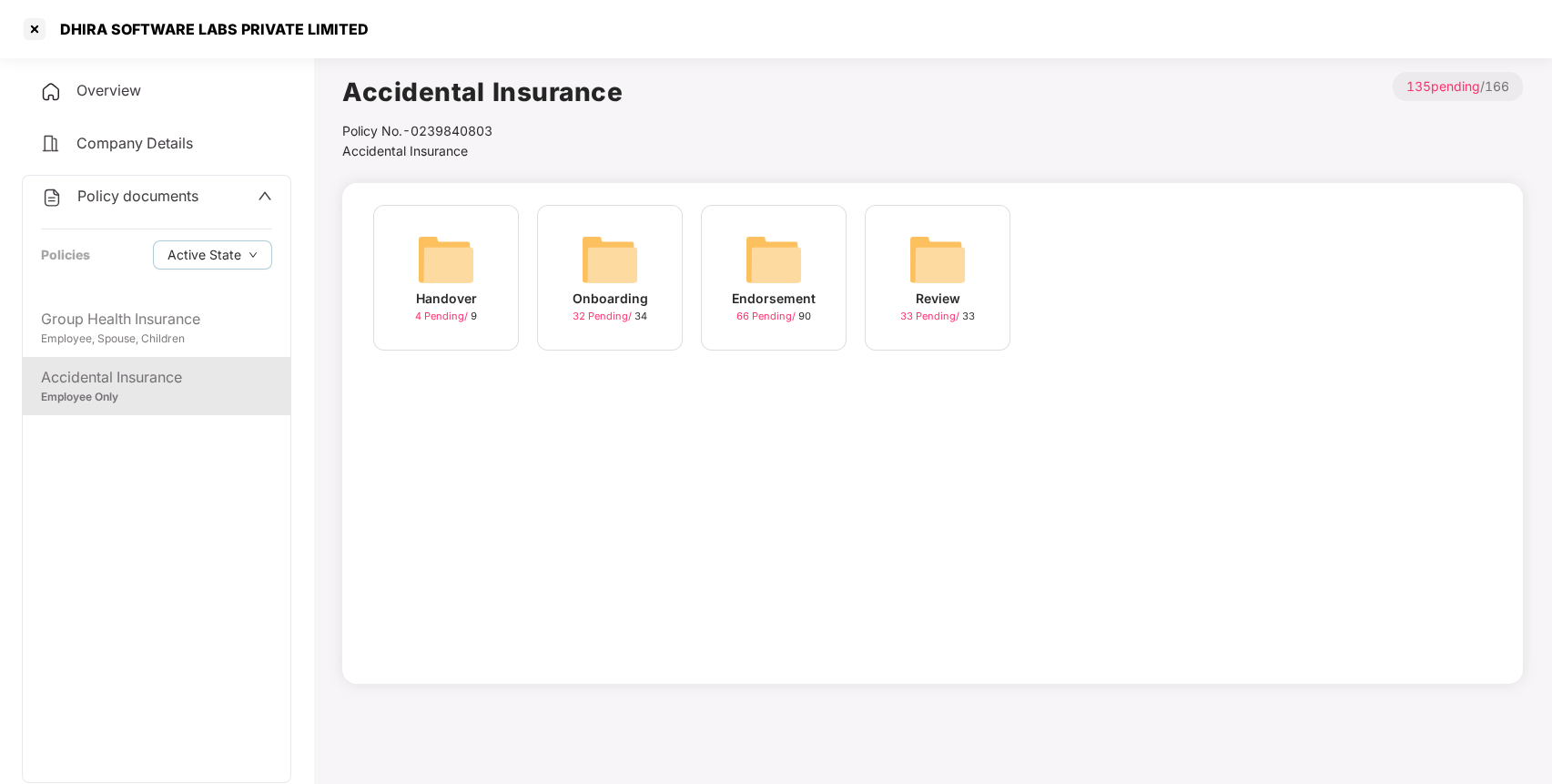
click at [795, 273] on img at bounding box center [774, 259] width 58 height 58
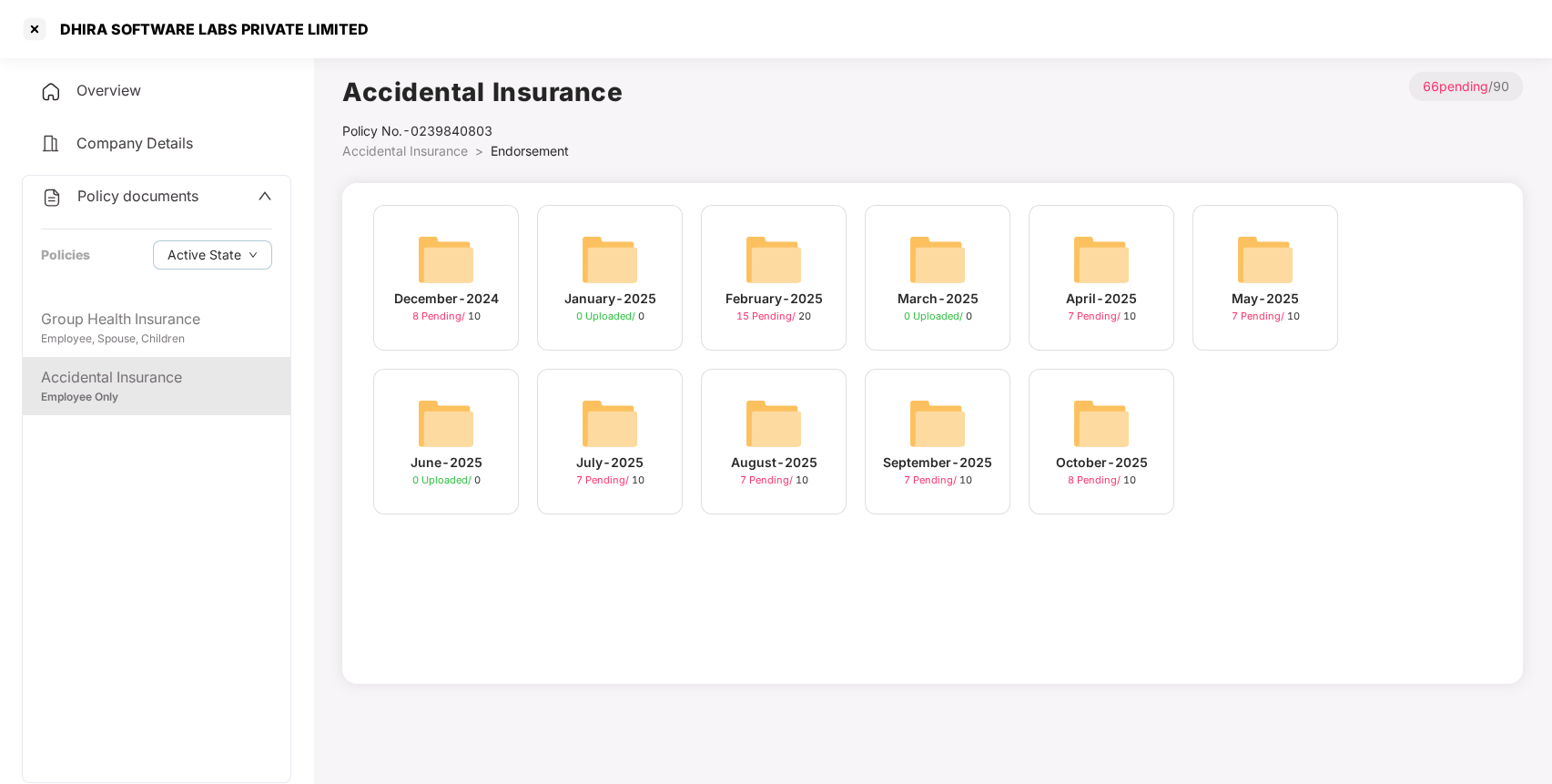
click at [1085, 403] on img at bounding box center [1102, 423] width 58 height 58
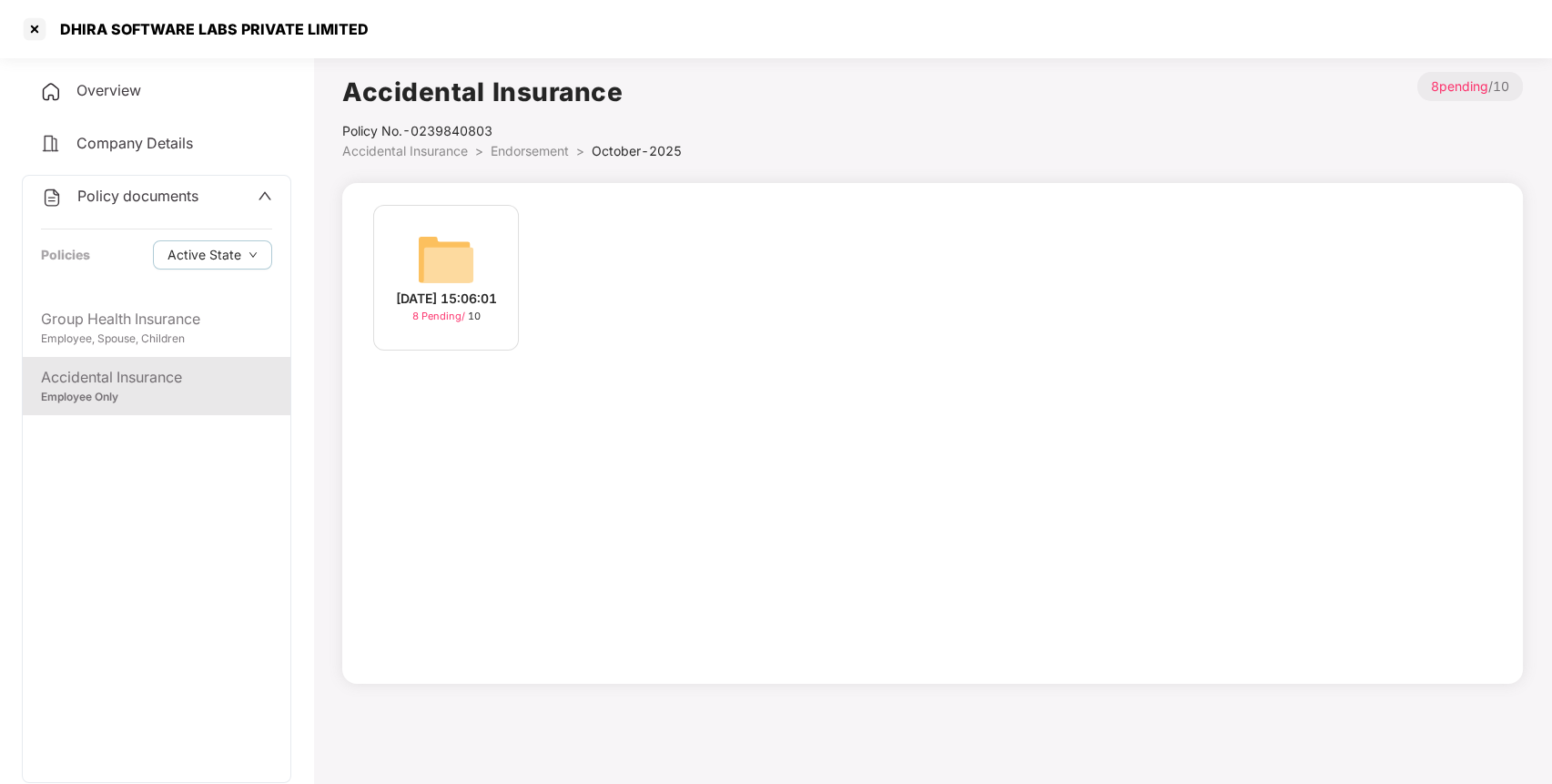
click at [447, 238] on img at bounding box center [446, 259] width 58 height 58
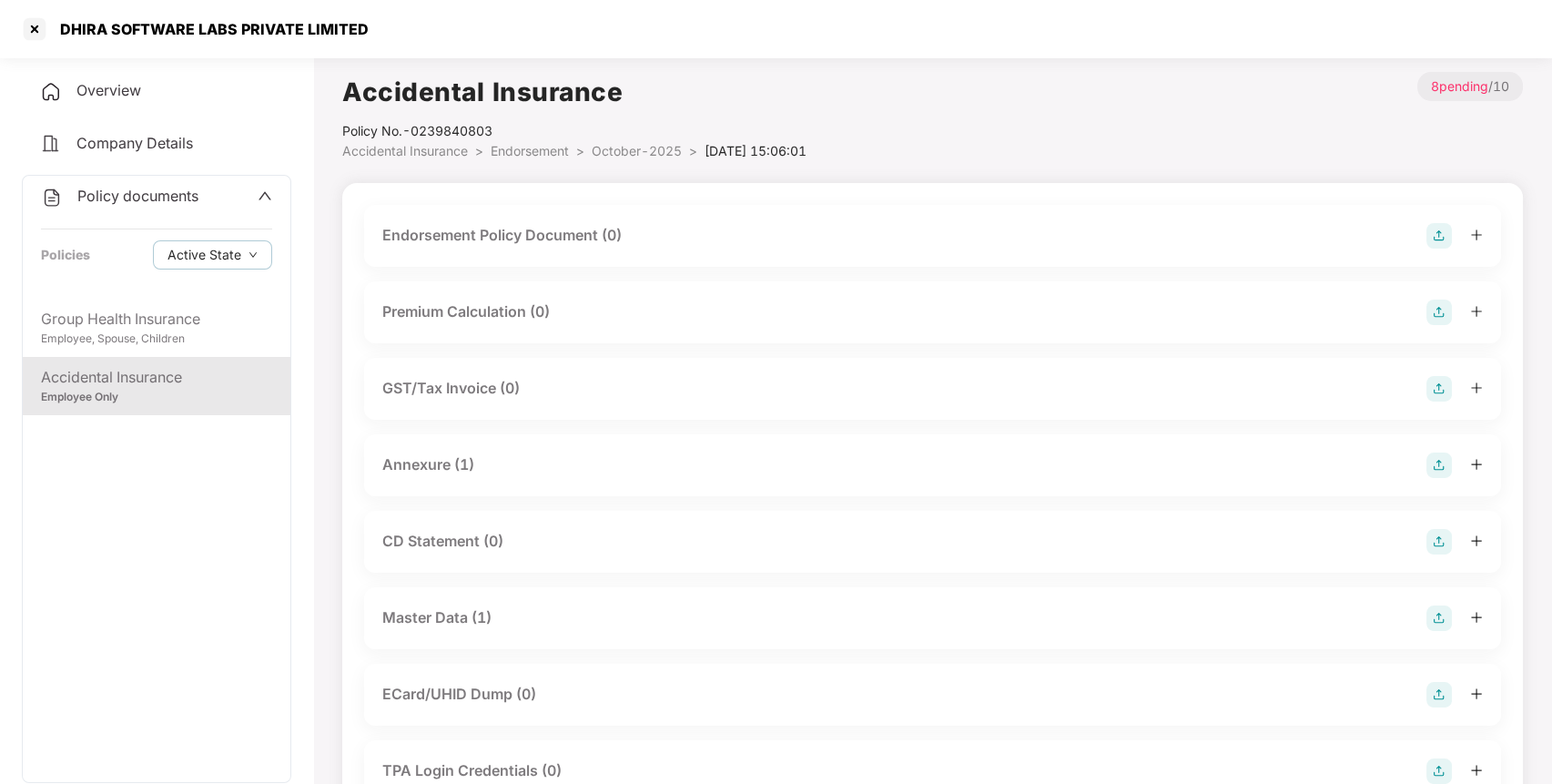
click at [1434, 234] on img at bounding box center [1439, 235] width 26 height 26
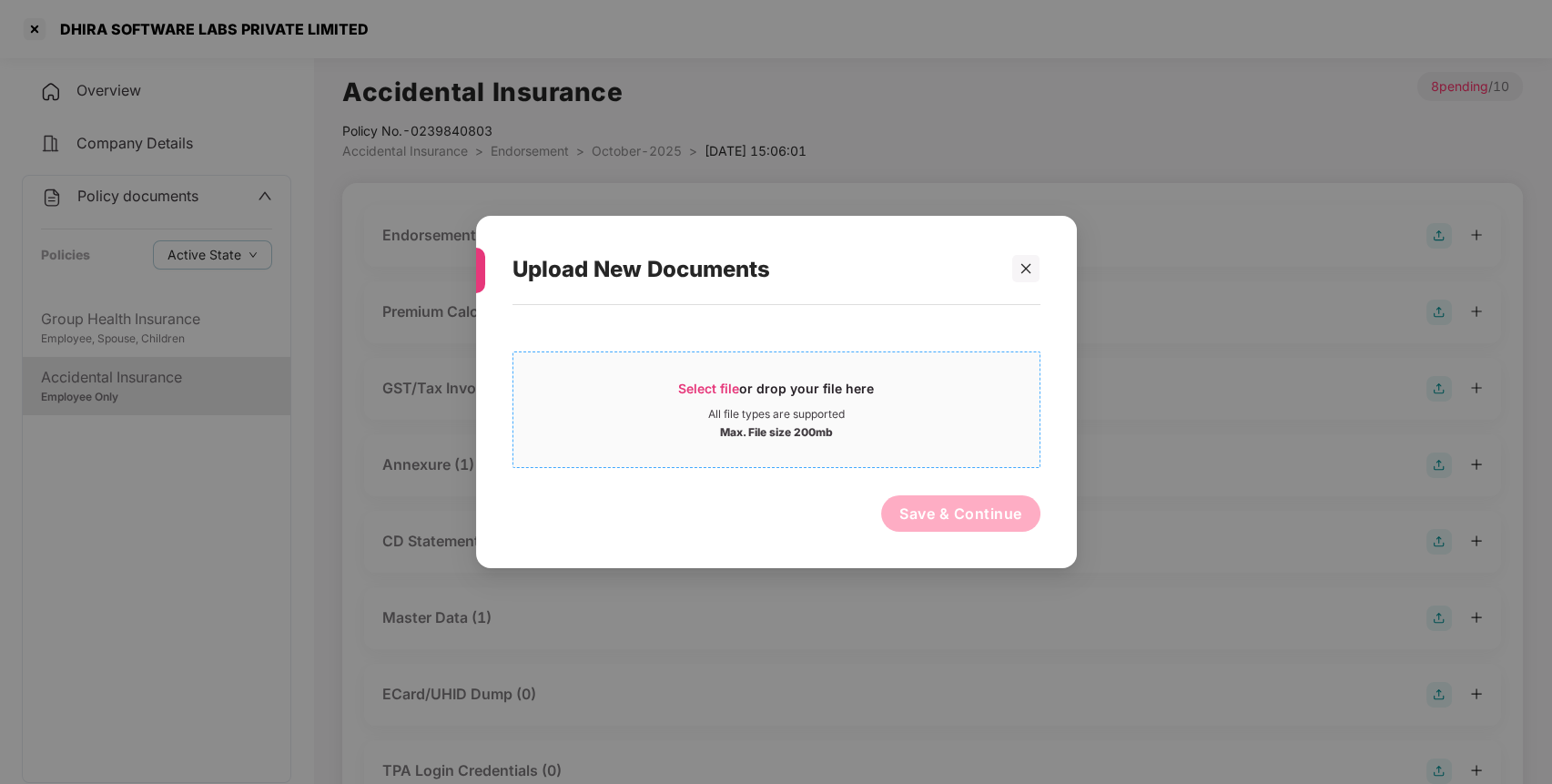
click at [700, 393] on span "Select file" at bounding box center [709, 388] width 61 height 15
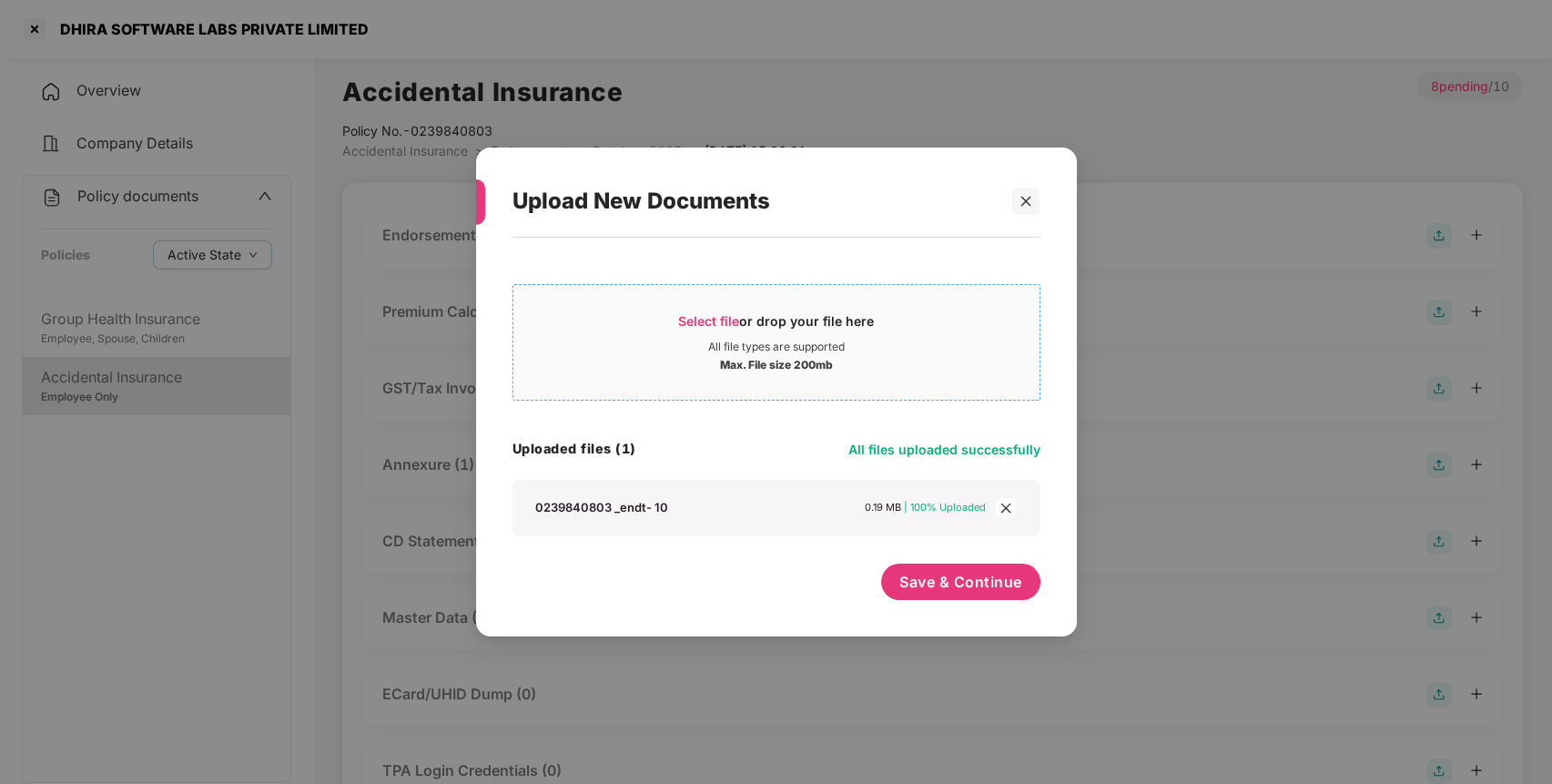
click at [692, 311] on span "Select file or drop your file here All file types are supported Max. File size …" at bounding box center [776, 341] width 526 height 87
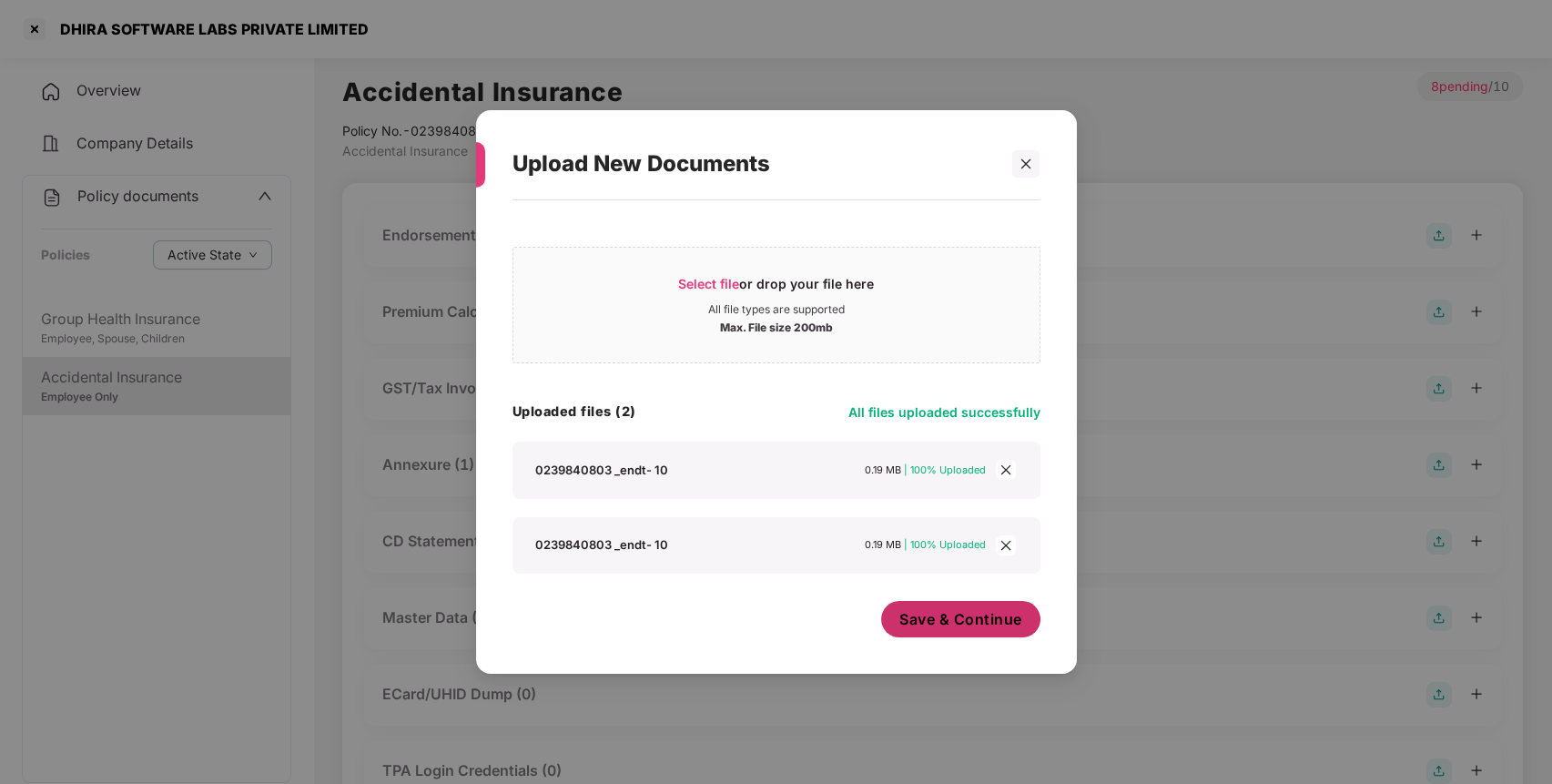
click at [925, 610] on span "Save & Continue" at bounding box center [961, 619] width 123 height 20
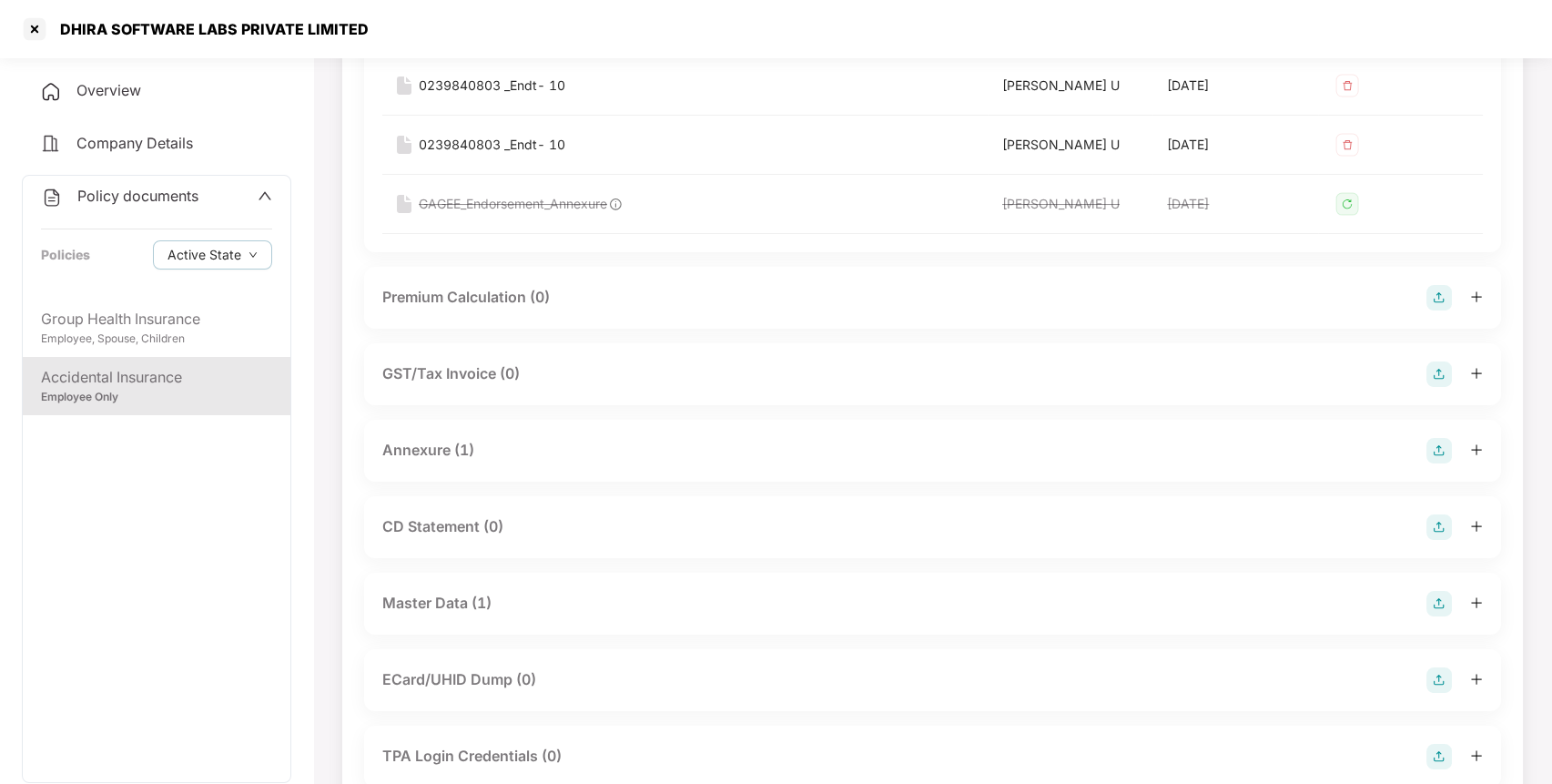
scroll to position [273, 0]
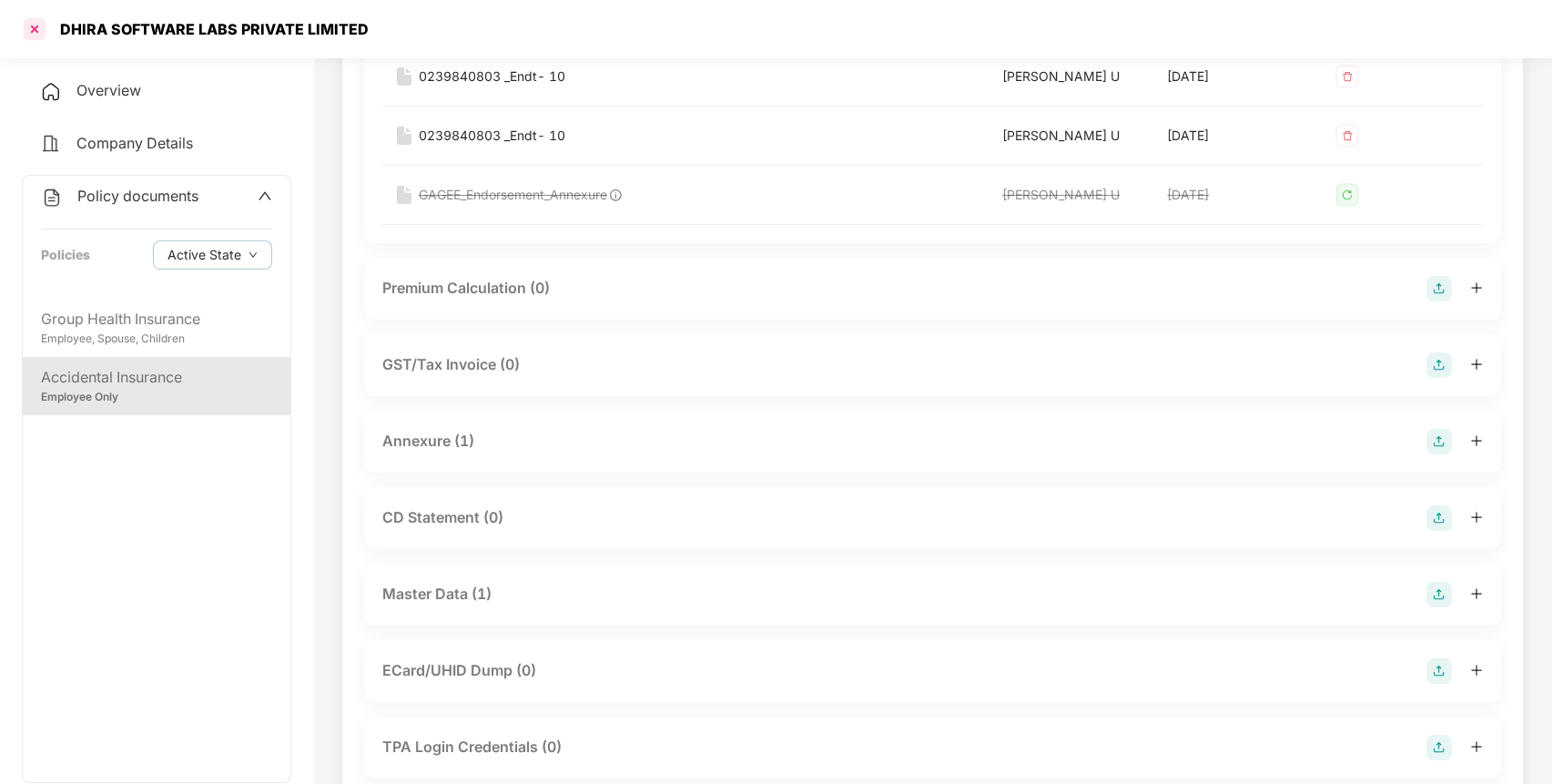
click at [31, 25] on div at bounding box center [34, 29] width 29 height 29
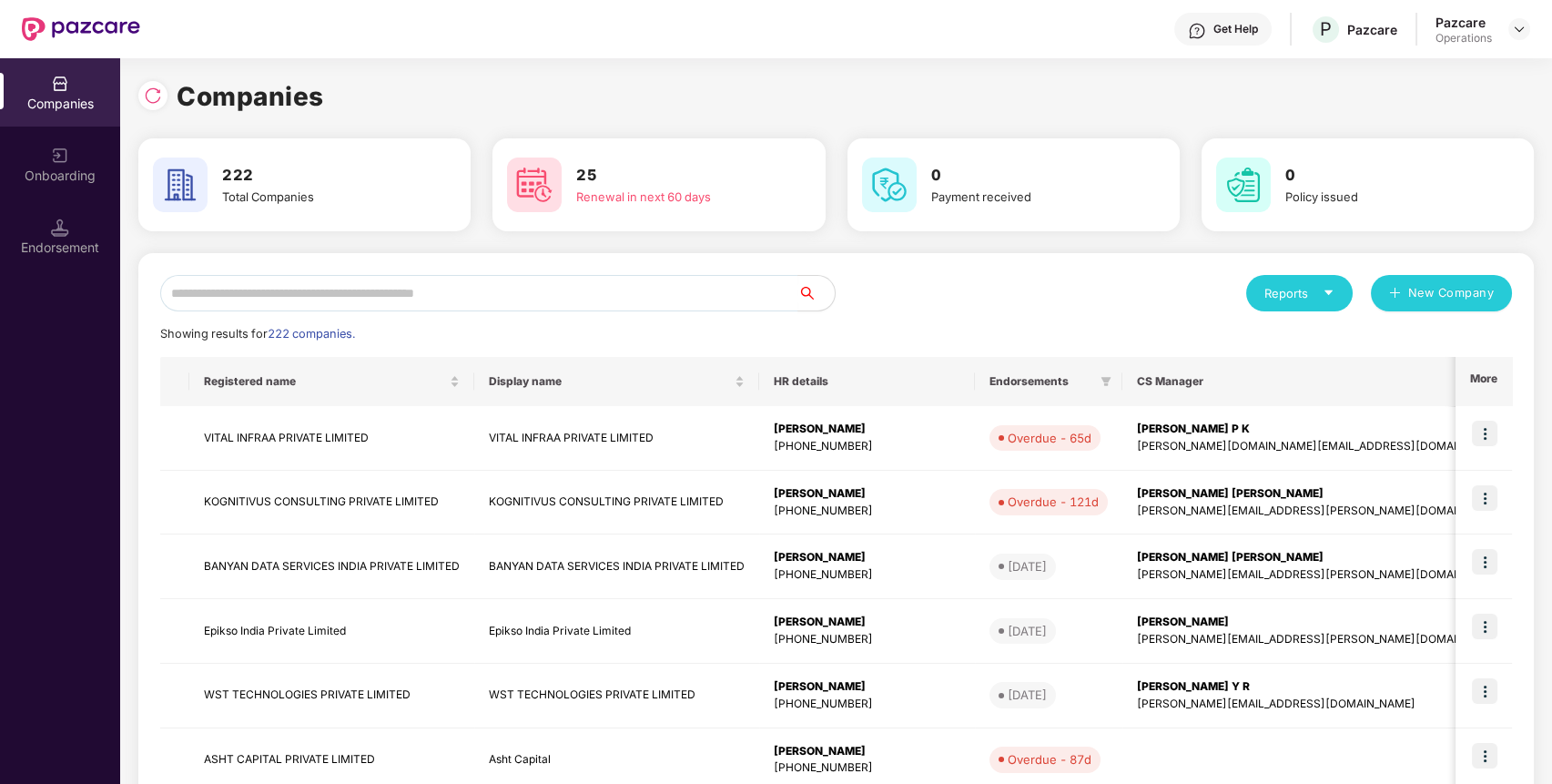
scroll to position [0, 0]
click at [675, 296] on input "text" at bounding box center [479, 294] width 638 height 36
paste input "**********"
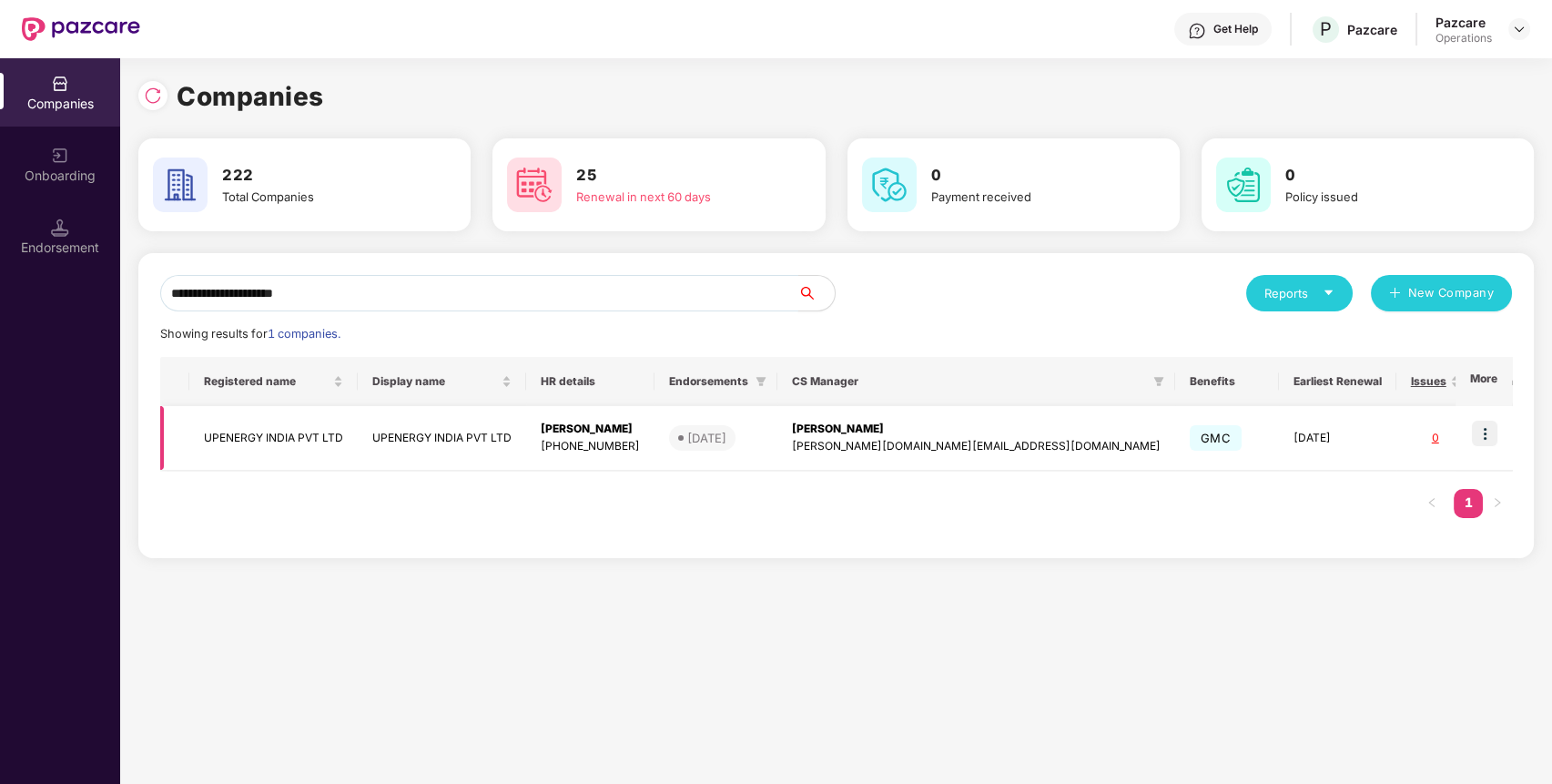
type input "**********"
click at [305, 425] on td "UPENERGY INDIA PVT LTD" at bounding box center [273, 439] width 168 height 65
